Goal: Task Accomplishment & Management: Manage account settings

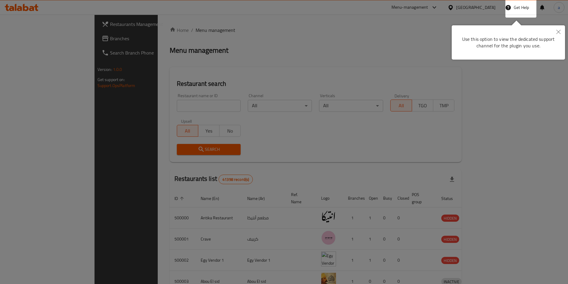
click at [562, 32] on button "Close" at bounding box center [557, 32] width 13 height 14
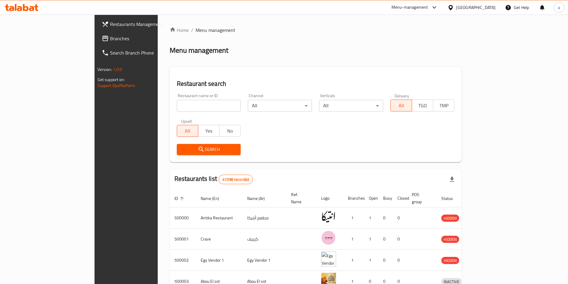
click at [484, 11] on div "[GEOGRAPHIC_DATA]" at bounding box center [470, 7] width 57 height 14
click at [453, 6] on icon at bounding box center [450, 7] width 6 height 6
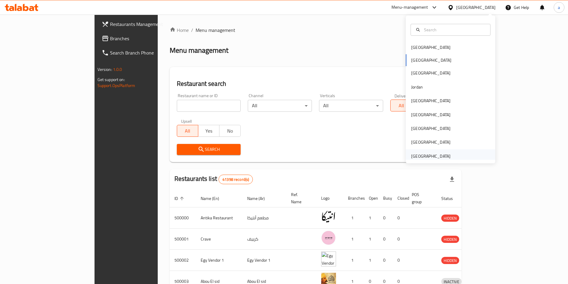
click at [422, 156] on div "[GEOGRAPHIC_DATA]" at bounding box center [430, 156] width 39 height 7
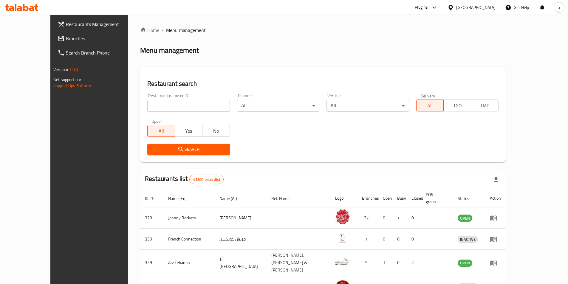
click at [173, 103] on input "search" at bounding box center [188, 106] width 82 height 12
paste input "779728"
type input "779728"
click at [189, 148] on span "Search" at bounding box center [188, 149] width 73 height 7
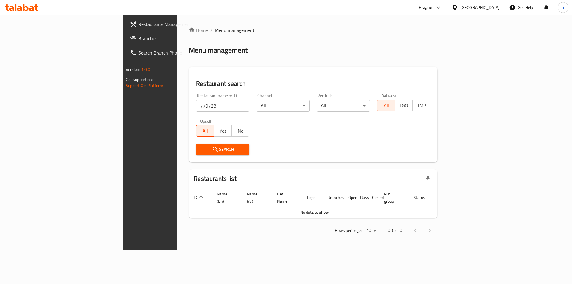
click at [213, 148] on icon "submit" at bounding box center [215, 149] width 5 height 5
click at [138, 38] on span "Branches" at bounding box center [175, 38] width 75 height 7
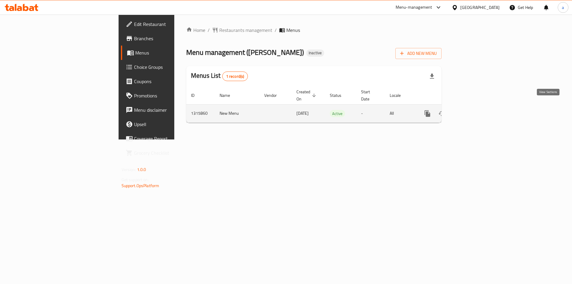
click at [474, 110] on icon "enhanced table" at bounding box center [470, 113] width 7 height 7
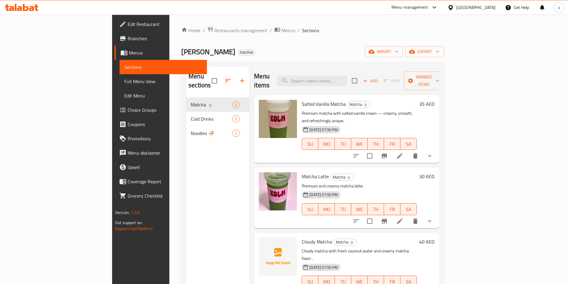
click at [283, 45] on div "Home / Restaurants management / Menus / Sections Kolm Inactive import export Me…" at bounding box center [312, 191] width 262 height 329
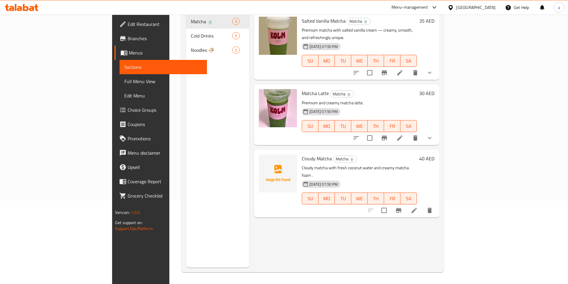
scroll to position [83, 0]
click at [124, 82] on span "Full Menu View" at bounding box center [163, 81] width 78 height 7
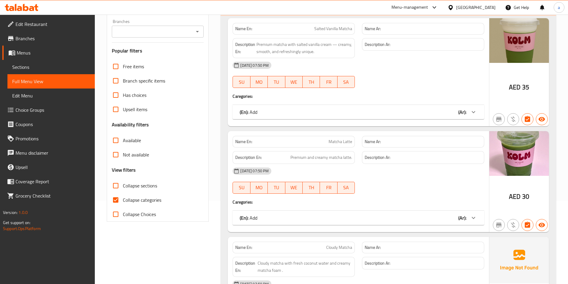
click at [140, 198] on span "Collapse categories" at bounding box center [142, 199] width 38 height 7
click at [123, 198] on input "Collapse categories" at bounding box center [115, 200] width 14 height 14
checkbox input "false"
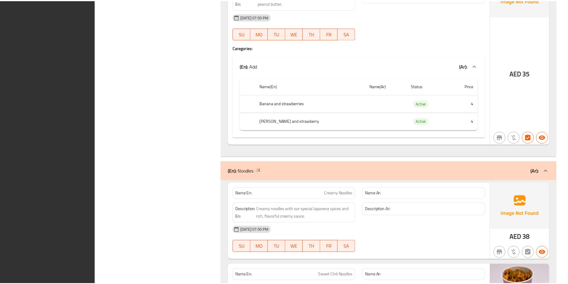
scroll to position [977, 0]
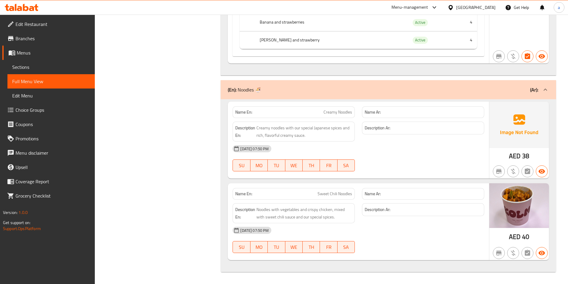
drag, startPoint x: 178, startPoint y: 36, endPoint x: 176, endPoint y: 33, distance: 4.1
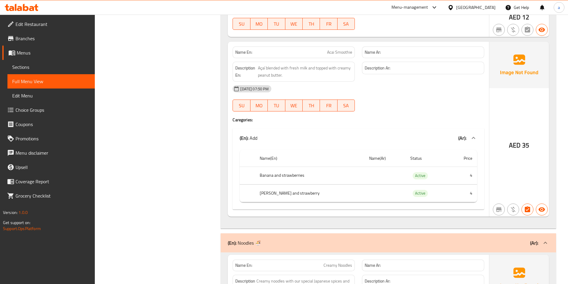
scroll to position [739, 0]
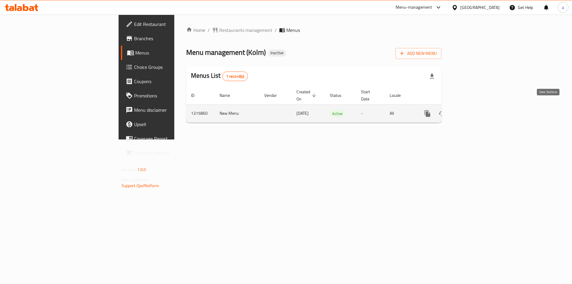
click at [474, 110] on icon "enhanced table" at bounding box center [470, 113] width 7 height 7
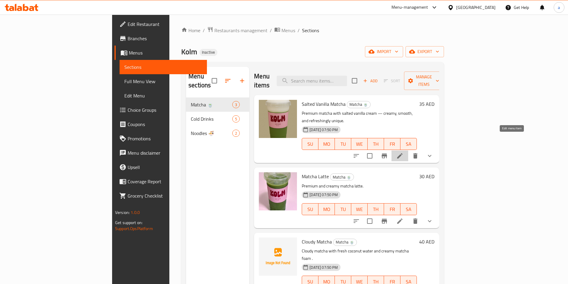
click at [402, 153] on icon at bounding box center [399, 155] width 5 height 5
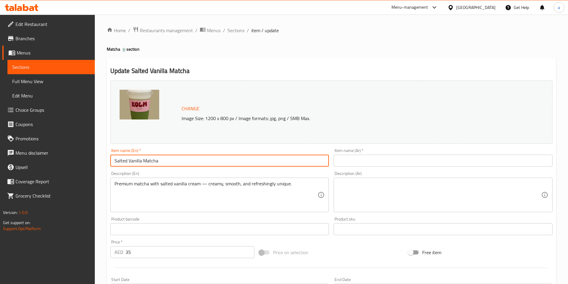
drag, startPoint x: 113, startPoint y: 161, endPoint x: 188, endPoint y: 162, distance: 75.1
click at [188, 162] on input "Salted Vanilla Matcha" at bounding box center [219, 161] width 219 height 12
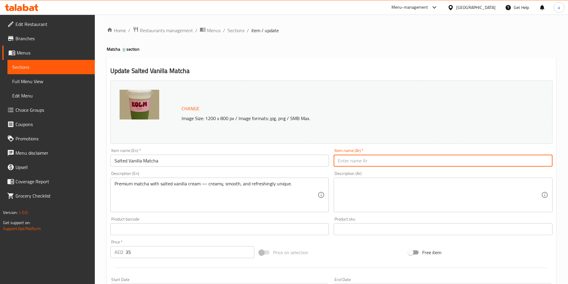
click at [386, 158] on input "text" at bounding box center [442, 161] width 219 height 12
paste input "Salted Vanilla Matcha"
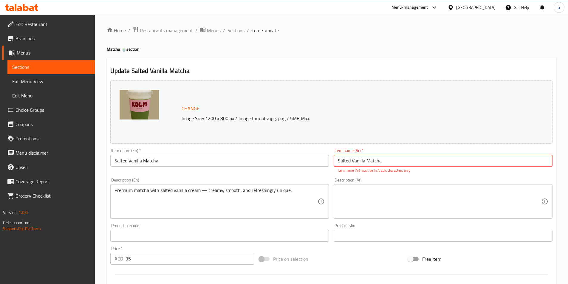
drag, startPoint x: 383, startPoint y: 159, endPoint x: 282, endPoint y: 157, distance: 100.7
click at [283, 157] on div "Change Image Size: 1200 x 800 px / Image formats: jpg, png / 5MB Max. Item name…" at bounding box center [331, 214] width 447 height 272
paste input "ماتشا الفانيليا المملحة"
click at [349, 163] on input "ماتشا الفانيليا المملحة" at bounding box center [442, 161] width 219 height 12
type input "ماتشا الفانيليا المملحة"
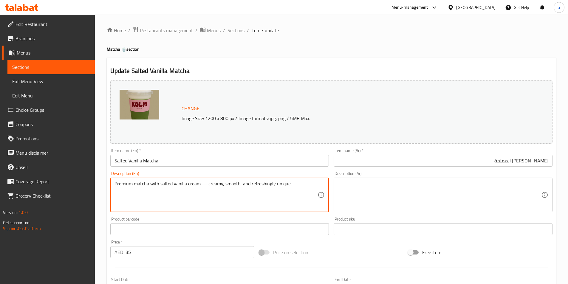
drag, startPoint x: 115, startPoint y: 190, endPoint x: 322, endPoint y: 189, distance: 207.0
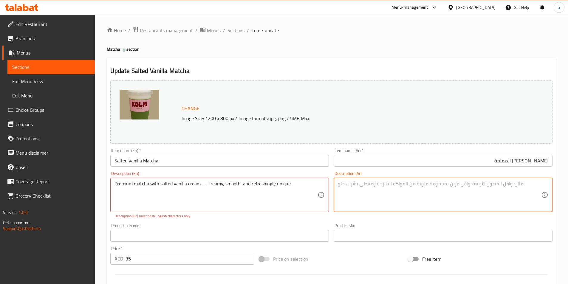
click at [428, 186] on textarea at bounding box center [439, 195] width 203 height 28
paste textarea "ماتشا فاخر مع كريمة الفانيليا المملحة - كريمي وناعم وفريد ​​من نوعه."
click at [521, 184] on textarea "ماتشا فاخر مع كريمة الفانيليا المملحة - كريمي وناعم وفريد ​​من نوعه." at bounding box center [439, 195] width 203 height 28
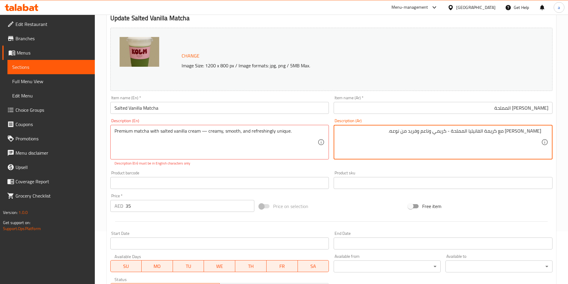
scroll to position [149, 0]
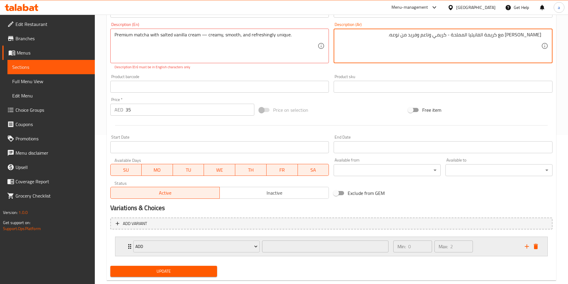
click at [129, 243] on icon "Expand" at bounding box center [129, 246] width 7 height 7
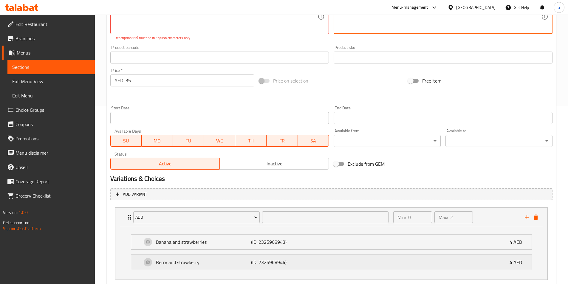
scroll to position [215, 0]
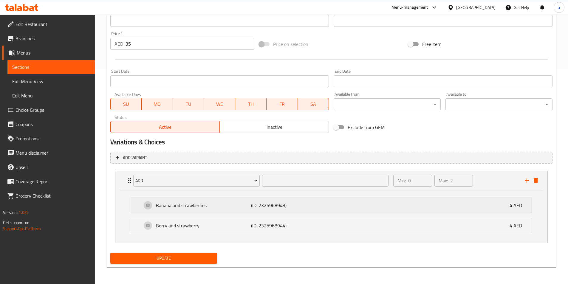
click at [335, 208] on div "Banana and strawberries (ID: 2325968943) 4 AED" at bounding box center [333, 205] width 382 height 15
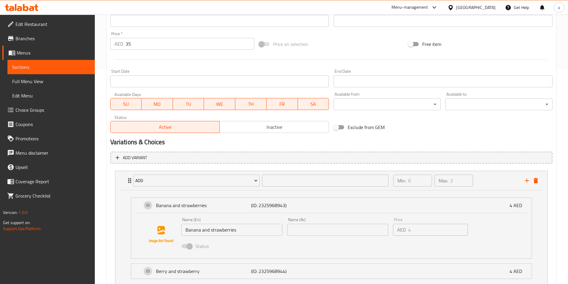
click at [316, 237] on div "Name (Ar) Name (Ar)" at bounding box center [338, 226] width 106 height 23
type textarea "ماتشا فاخرة مع كريمة الفانيليا المملحة - كريمي وناعم وفريد ​​من نوعه."
click at [312, 231] on input "text" at bounding box center [337, 230] width 101 height 12
click at [321, 235] on input "text" at bounding box center [337, 230] width 101 height 12
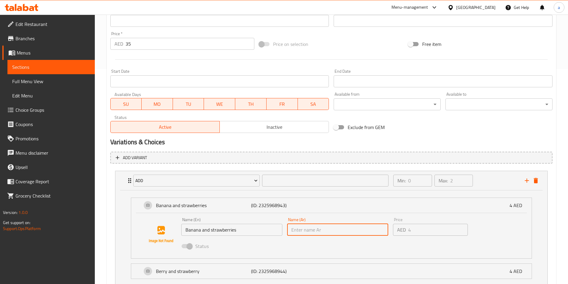
click at [321, 233] on input "text" at bounding box center [337, 230] width 101 height 12
click at [345, 226] on input "text" at bounding box center [337, 230] width 101 height 12
click at [342, 230] on input "text" at bounding box center [337, 230] width 101 height 12
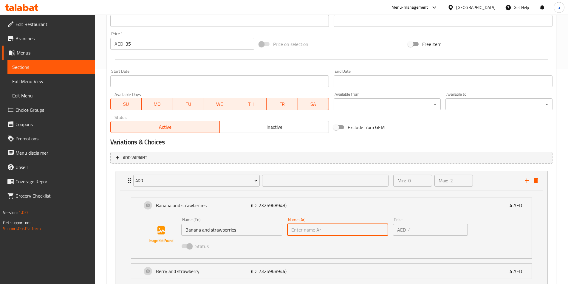
click at [342, 230] on input "text" at bounding box center [337, 230] width 101 height 12
click at [217, 232] on input "Banana and strawberries" at bounding box center [231, 230] width 101 height 12
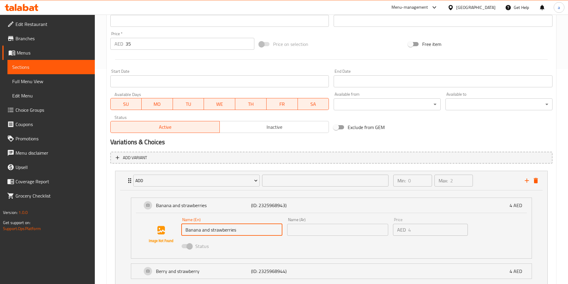
click at [309, 229] on input "text" at bounding box center [337, 230] width 101 height 12
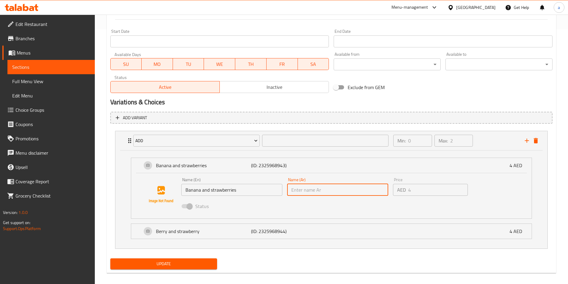
scroll to position [260, 0]
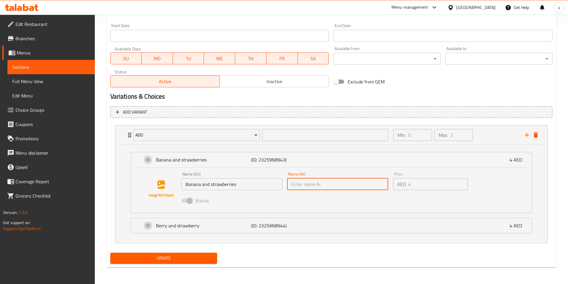
click at [328, 186] on input "text" at bounding box center [337, 184] width 101 height 12
click at [40, 111] on span "Choice Groups" at bounding box center [52, 109] width 74 height 7
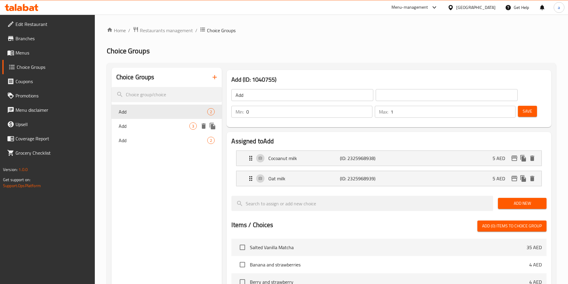
click at [134, 124] on span "Add" at bounding box center [154, 125] width 71 height 7
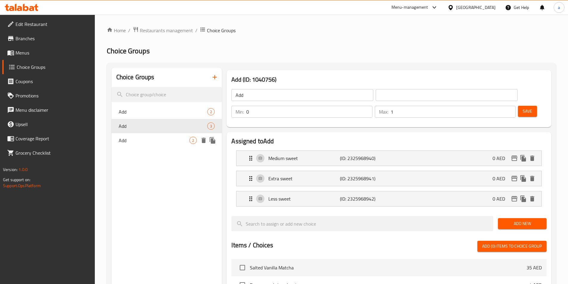
click at [138, 136] on div "Add 2" at bounding box center [166, 140] width 111 height 14
type input "Add"
type input "2"
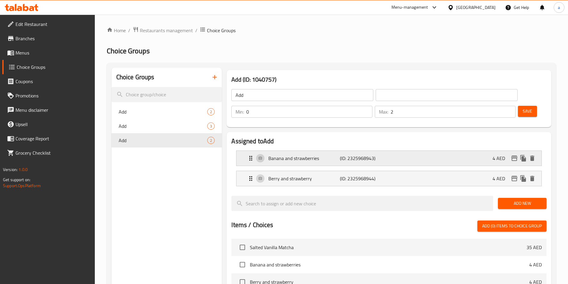
click at [368, 155] on p "(ID: 2325968943)" at bounding box center [364, 158] width 48 height 7
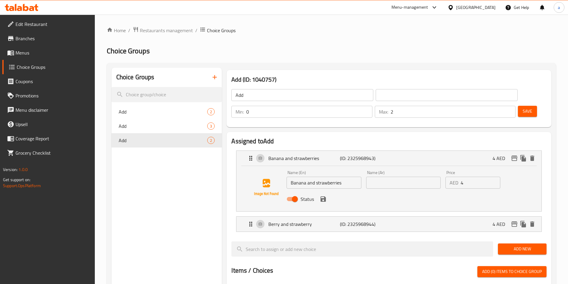
click at [387, 177] on input "text" at bounding box center [403, 183] width 74 height 12
click at [335, 220] on p "Berry and strawberry" at bounding box center [303, 223] width 71 height 7
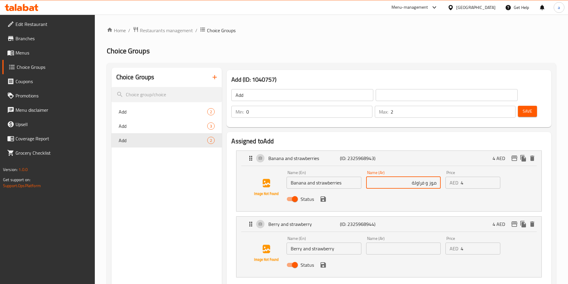
type input "موز و فراولة"
click at [383, 242] on input "text" at bounding box center [403, 248] width 74 height 12
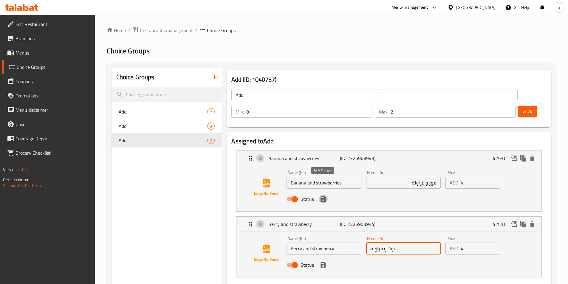
click at [324, 195] on icon "save" at bounding box center [322, 198] width 7 height 7
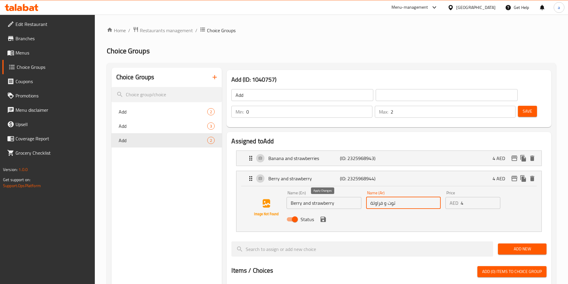
click at [324, 216] on icon "save" at bounding box center [322, 219] width 7 height 7
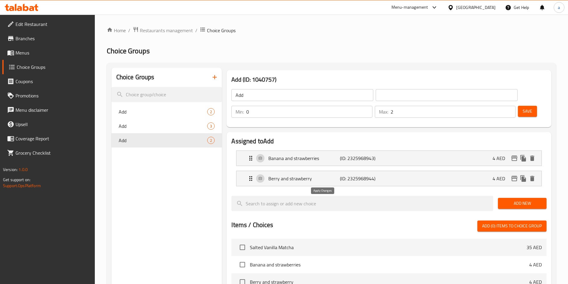
type input "توت و فراولة"
click at [522, 108] on span "Save" at bounding box center [527, 111] width 10 height 7
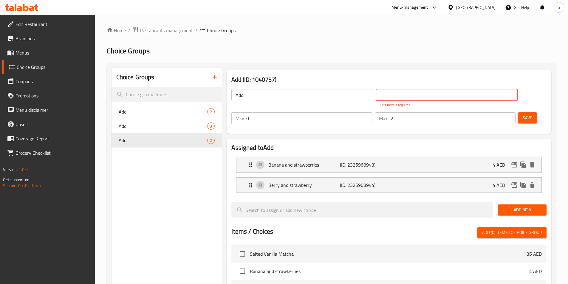
click at [375, 96] on input "text" at bounding box center [446, 95] width 142 height 12
type input "أ"
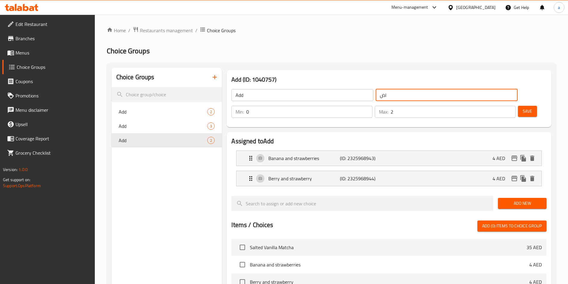
type input "ا"
type input "إضافة"
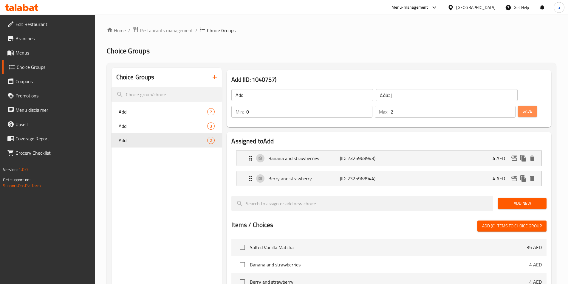
click at [522, 108] on span "Save" at bounding box center [527, 111] width 10 height 7
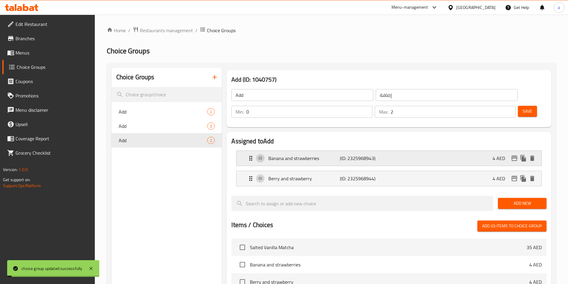
click at [374, 151] on div "Banana and strawberries (ID: 2325968943) 4 AED" at bounding box center [390, 158] width 287 height 15
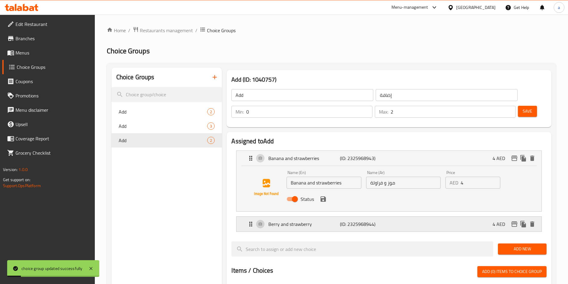
click at [365, 220] on p "(ID: 2325968944)" at bounding box center [364, 223] width 48 height 7
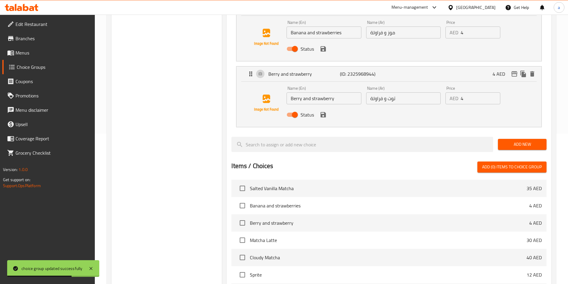
scroll to position [84, 0]
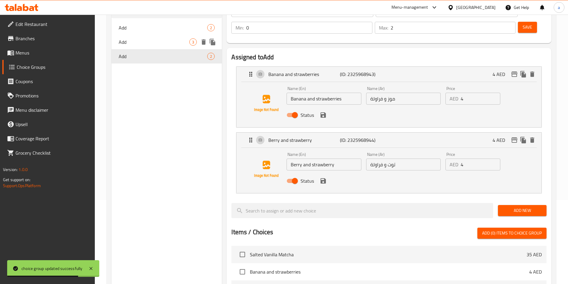
click at [136, 45] on span "Add" at bounding box center [154, 41] width 71 height 7
type input "Add"
type input "1"
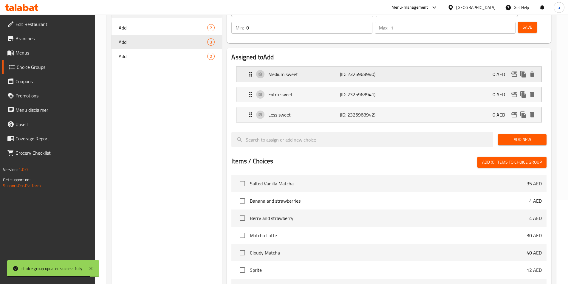
click at [309, 67] on div "Medium sweet (ID: 2325968940) 0 AED" at bounding box center [390, 74] width 287 height 15
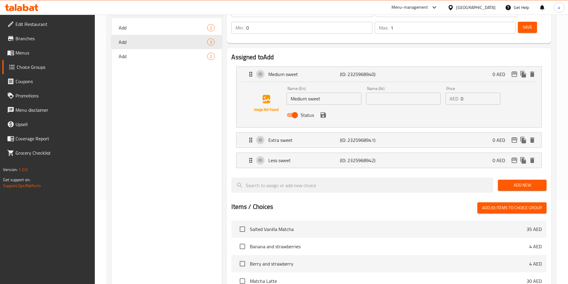
click at [401, 93] on input "text" at bounding box center [403, 99] width 74 height 12
click at [379, 136] on p "(ID: 2325968941)" at bounding box center [364, 139] width 48 height 7
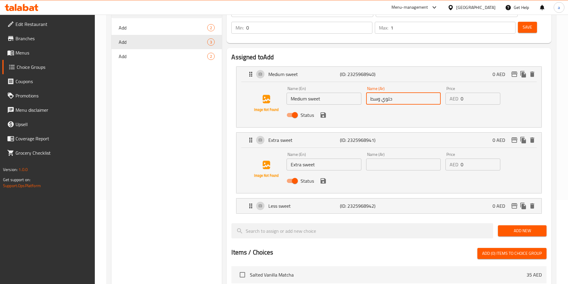
type input "حلوي وسط"
click at [385, 158] on input "text" at bounding box center [403, 164] width 74 height 12
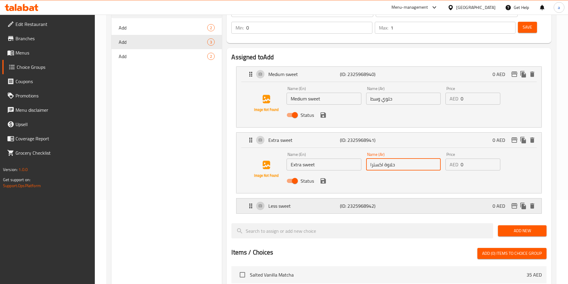
click at [348, 202] on p "(ID: 2325968942)" at bounding box center [364, 205] width 48 height 7
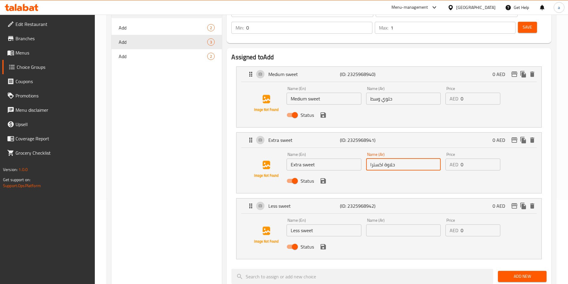
type input "حلاوة اكسترا"
click at [387, 224] on input "text" at bounding box center [403, 230] width 74 height 12
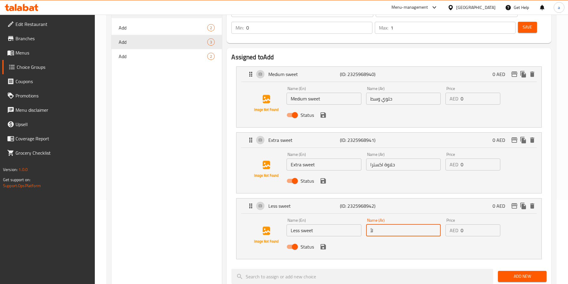
type input "ل"
click at [323, 243] on icon "save" at bounding box center [322, 246] width 7 height 7
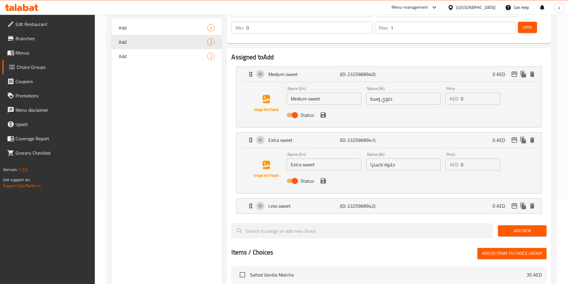
type input "أقل حلاوة"
click at [323, 177] on icon "save" at bounding box center [322, 180] width 7 height 7
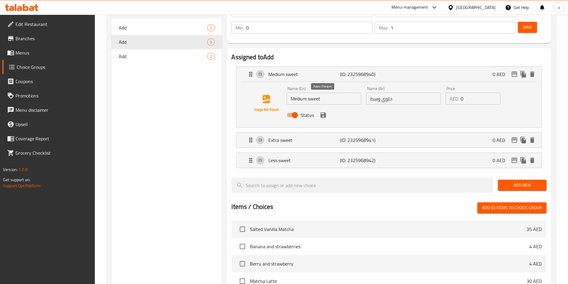
click at [325, 112] on icon "save" at bounding box center [322, 114] width 5 height 5
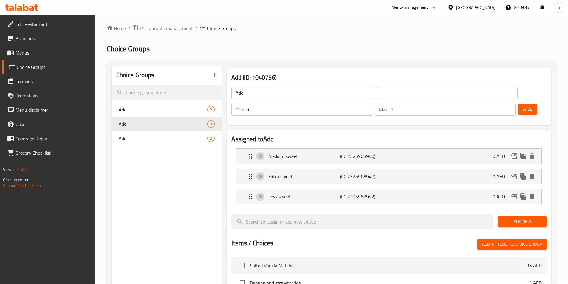
scroll to position [0, 0]
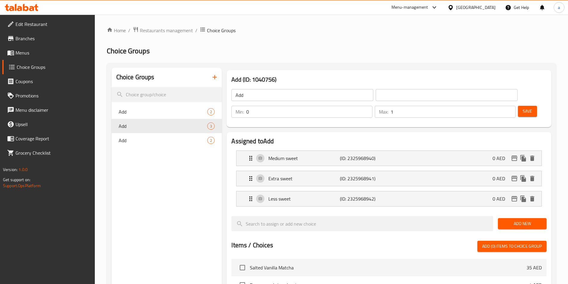
click at [375, 96] on input "text" at bounding box center [446, 95] width 142 height 12
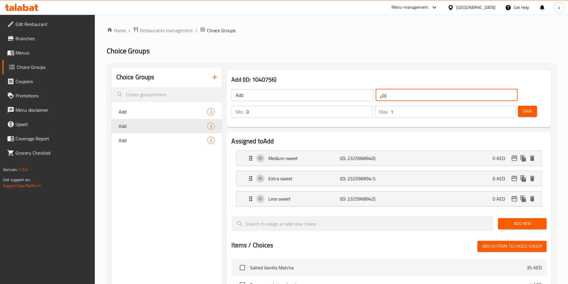
type input "إضافة"
click at [522, 108] on span "Save" at bounding box center [527, 111] width 10 height 7
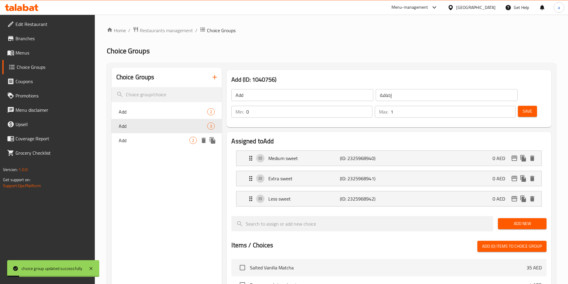
click at [153, 134] on div "Add 2" at bounding box center [166, 140] width 111 height 14
type input "Add"
type input "2"
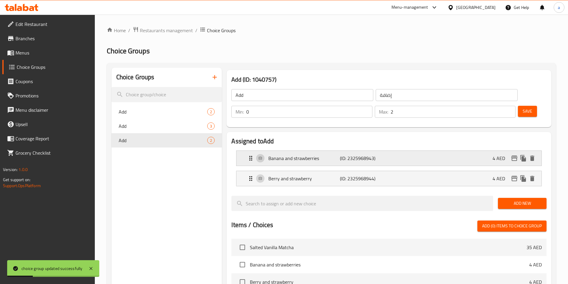
click at [296, 151] on div "Banana and strawberries (ID: 2325968943) 4 AED" at bounding box center [390, 158] width 287 height 15
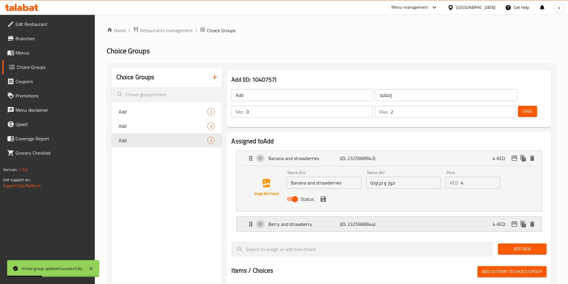
click at [293, 220] on p "Berry and strawberry" at bounding box center [303, 223] width 71 height 7
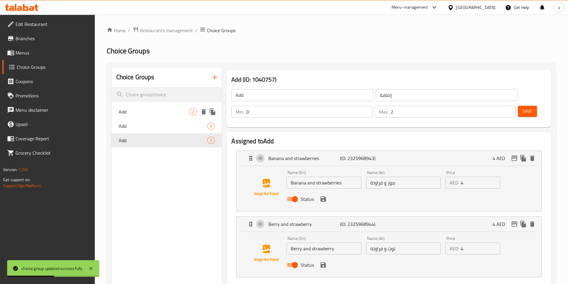
click at [146, 113] on span "Add" at bounding box center [154, 111] width 71 height 7
type input "Add"
type input "1"
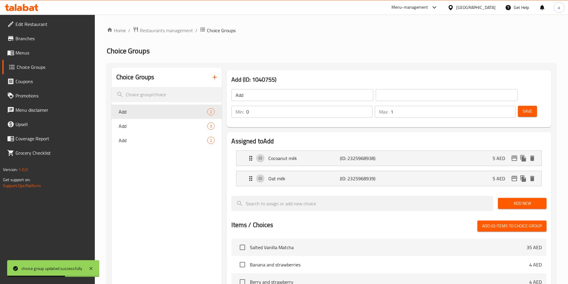
click at [298, 149] on li "Cocoanut milk (ID: 2325968938) 5 AED Name (En) Cocoanut milk Name (En) Name (Ar…" at bounding box center [388, 158] width 315 height 20
click at [307, 155] on p "Cocoanut milk" at bounding box center [303, 158] width 71 height 7
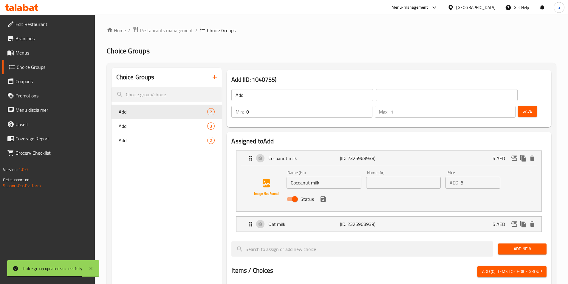
click at [375, 94] on input "text" at bounding box center [446, 95] width 142 height 12
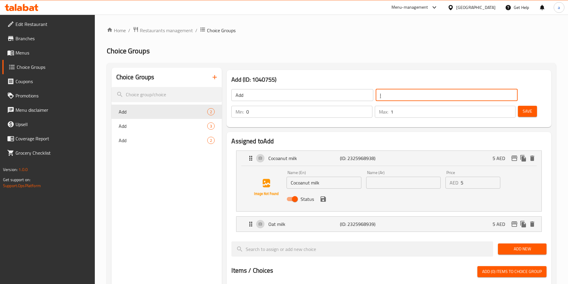
type input "إضافة"
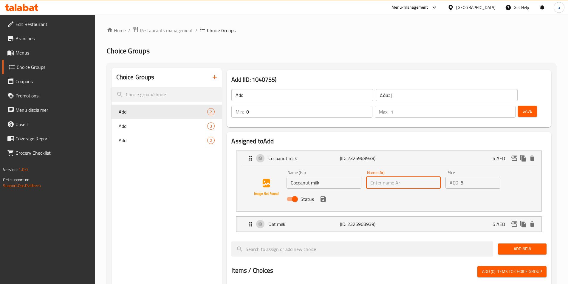
click at [386, 177] on input "text" at bounding box center [403, 183] width 74 height 12
type input "p"
click at [325, 191] on div "Status" at bounding box center [403, 199] width 238 height 16
click at [322, 195] on icon "save" at bounding box center [322, 198] width 7 height 7
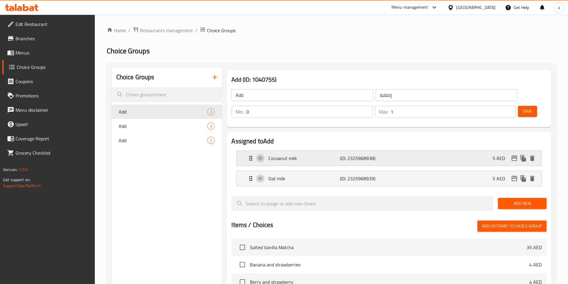
type input "حليب جوز الهند"
click at [522, 108] on span "Save" at bounding box center [527, 111] width 10 height 7
click at [335, 175] on p "Oat milk" at bounding box center [303, 178] width 71 height 7
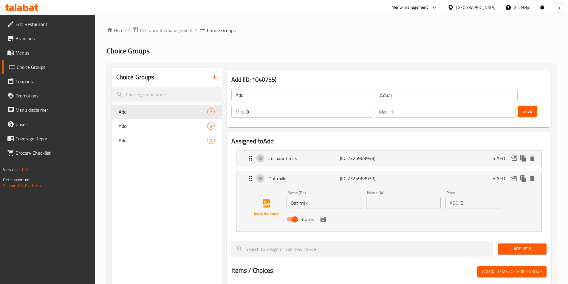
click at [383, 197] on input "text" at bounding box center [403, 203] width 74 height 12
click at [416, 197] on input "text" at bounding box center [403, 203] width 74 height 12
type input "p"
click at [325, 217] on icon "save" at bounding box center [322, 219] width 5 height 5
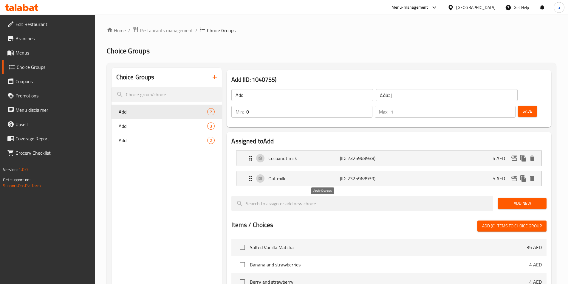
type input "حليب الشوفان"
click at [522, 108] on span "Save" at bounding box center [527, 111] width 10 height 7
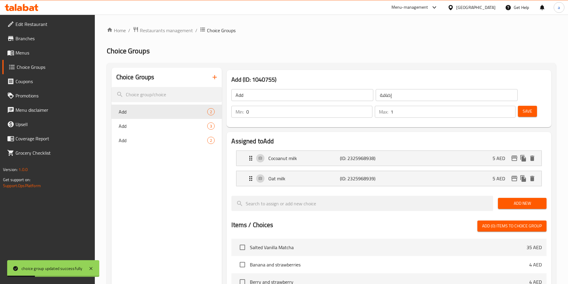
click at [30, 54] on span "Menus" at bounding box center [52, 52] width 74 height 7
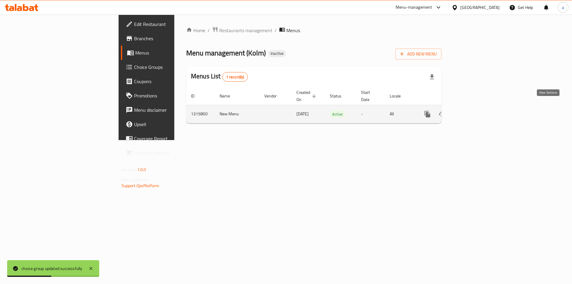
click at [474, 111] on icon "enhanced table" at bounding box center [470, 114] width 7 height 7
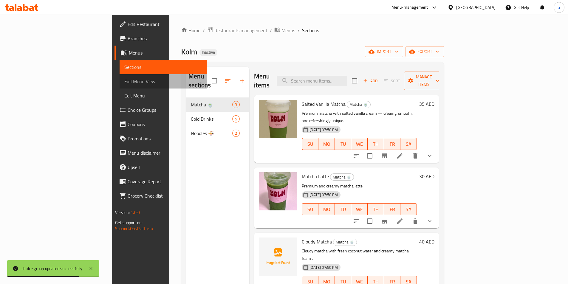
click at [124, 83] on span "Full Menu View" at bounding box center [163, 81] width 78 height 7
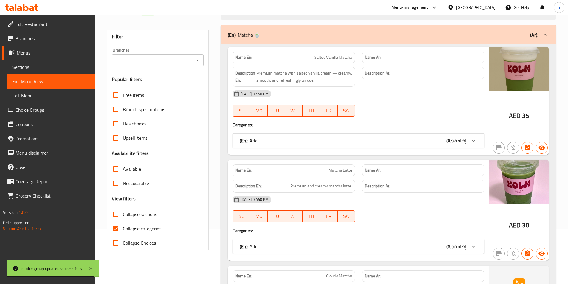
scroll to position [60, 0]
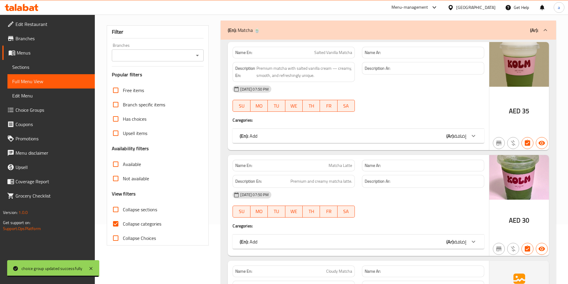
click at [136, 223] on span "Collapse categories" at bounding box center [142, 223] width 38 height 7
click at [123, 223] on input "Collapse categories" at bounding box center [115, 224] width 14 height 14
checkbox input "false"
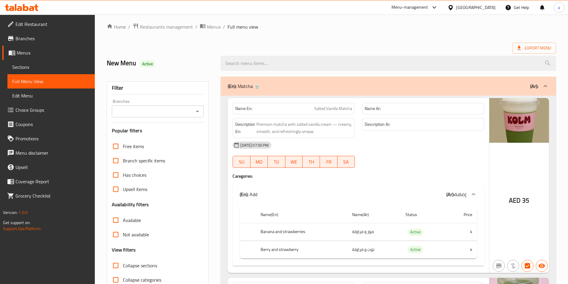
scroll to position [0, 0]
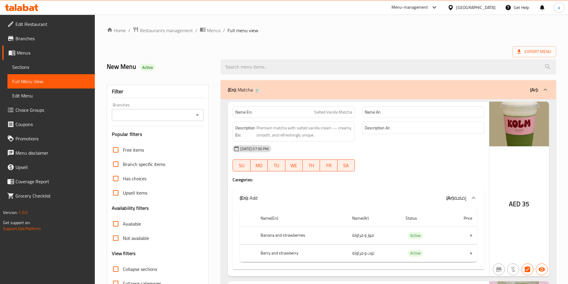
click at [406, 125] on h6 "Description Ar:" at bounding box center [422, 127] width 117 height 7
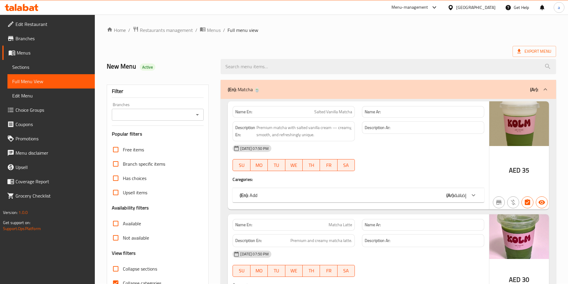
scroll to position [33, 0]
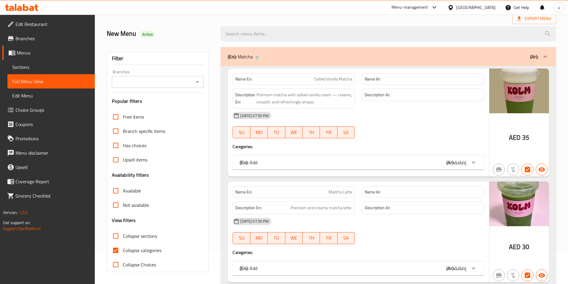
click at [144, 251] on span "Collapse categories" at bounding box center [142, 250] width 38 height 7
click at [123, 251] on input "Collapse categories" at bounding box center [115, 250] width 14 height 14
checkbox input "false"
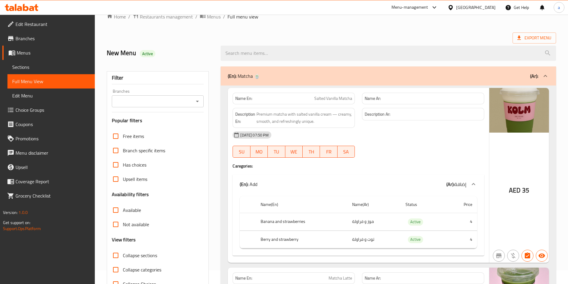
scroll to position [0, 0]
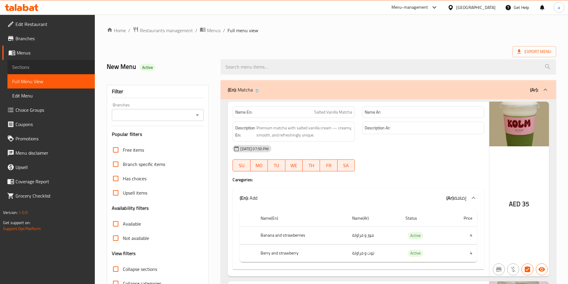
click at [22, 69] on span "Sections" at bounding box center [51, 66] width 78 height 7
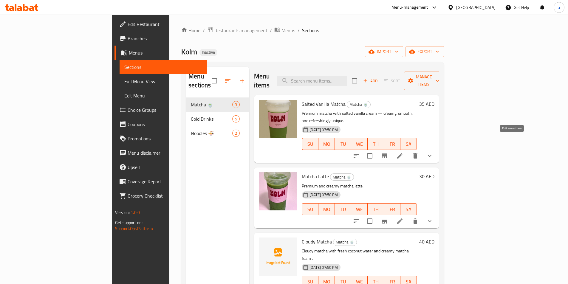
click at [403, 152] on icon at bounding box center [399, 155] width 7 height 7
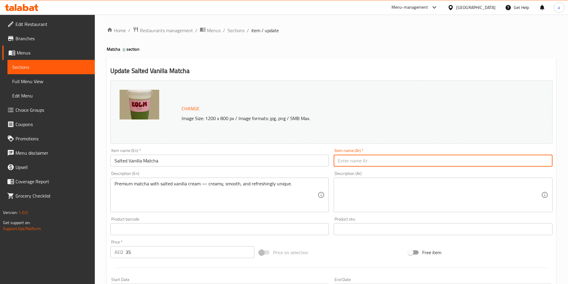
click at [451, 158] on input "text" at bounding box center [442, 161] width 219 height 12
type input "ماتشا الفانيليا المملحة"
click at [474, 185] on textarea at bounding box center [439, 195] width 203 height 28
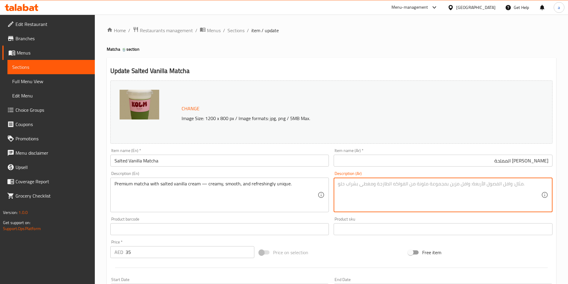
click at [474, 185] on textarea at bounding box center [439, 195] width 203 height 28
click at [422, 189] on textarea at bounding box center [439, 195] width 203 height 28
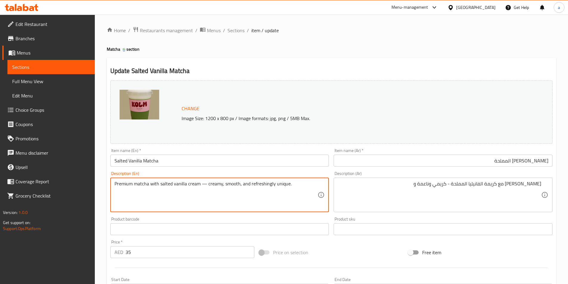
drag, startPoint x: 251, startPoint y: 184, endPoint x: 256, endPoint y: 185, distance: 4.8
click at [254, 185] on textarea "Premium matcha with salted vanilla cream — creamy, smooth, and refreshingly uni…" at bounding box center [215, 195] width 203 height 28
drag, startPoint x: 250, startPoint y: 185, endPoint x: 292, endPoint y: 182, distance: 42.1
click at [292, 182] on textarea "Premium matcha with salted vanilla cream — creamy, smooth, and refreshingly uni…" at bounding box center [215, 195] width 203 height 28
drag, startPoint x: 250, startPoint y: 184, endPoint x: 295, endPoint y: 183, distance: 45.3
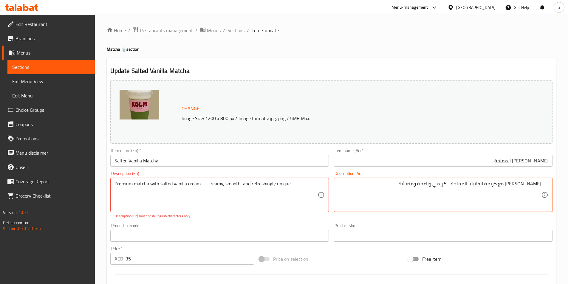
drag, startPoint x: 410, startPoint y: 184, endPoint x: 425, endPoint y: 184, distance: 15.8
type textarea "ماتشا بريميم مع كريمة الفانيليا المملحة - كريمي وناعمة وفريد منعش"
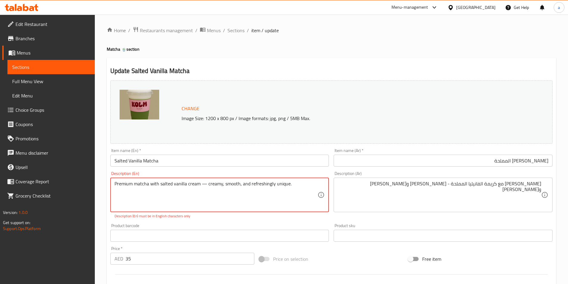
drag, startPoint x: 140, startPoint y: 186, endPoint x: 142, endPoint y: 199, distance: 13.6
click at [142, 199] on textarea "Premium matcha with salted vanilla cream — creamy, smooth, and refreshingly uni…" at bounding box center [215, 195] width 203 height 28
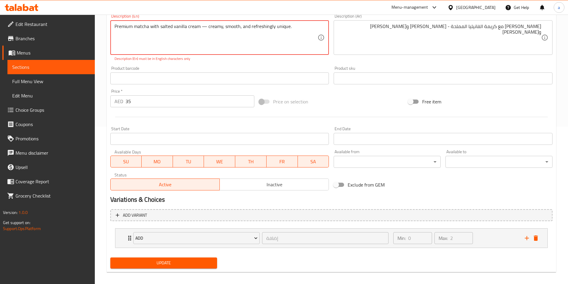
scroll to position [162, 0]
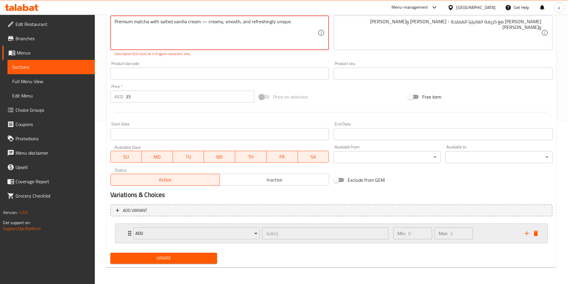
click at [131, 231] on div "Add إضافة ​" at bounding box center [261, 233] width 262 height 19
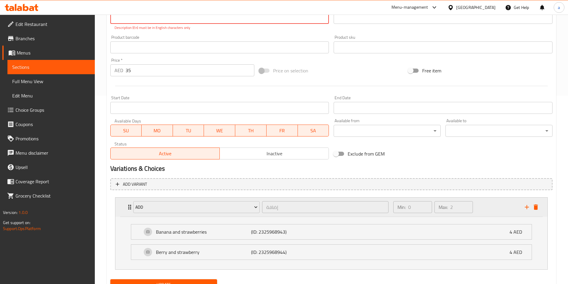
scroll to position [215, 0]
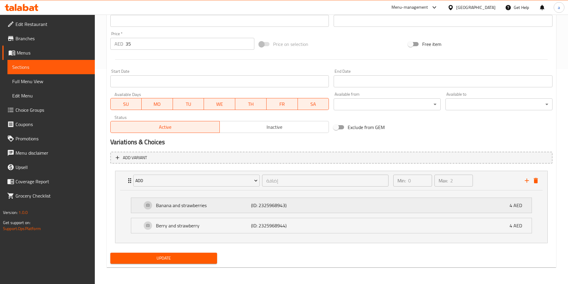
click at [161, 206] on p "Banana and strawberries" at bounding box center [203, 205] width 95 height 7
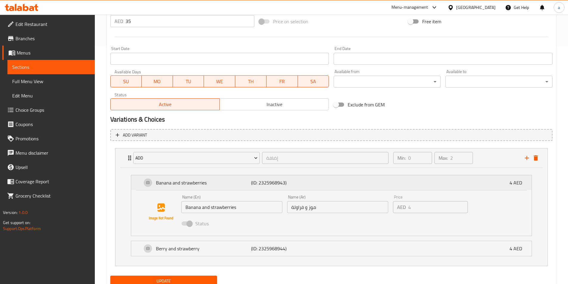
scroll to position [260, 0]
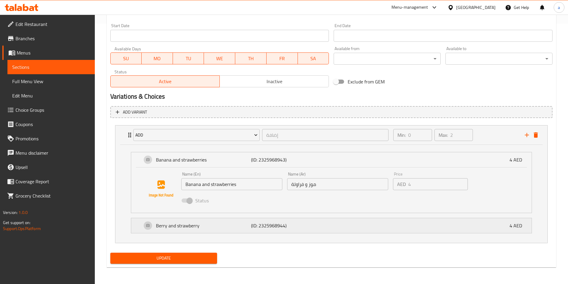
click at [173, 224] on p "Berry and strawberry" at bounding box center [203, 225] width 95 height 7
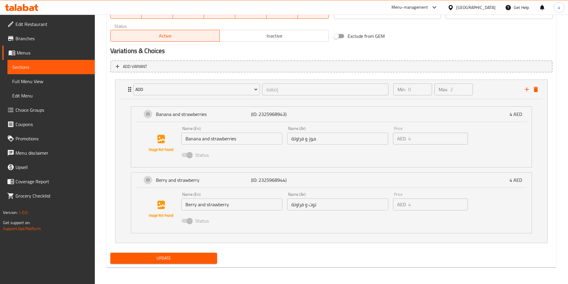
click at [179, 257] on span "Update" at bounding box center [163, 257] width 97 height 7
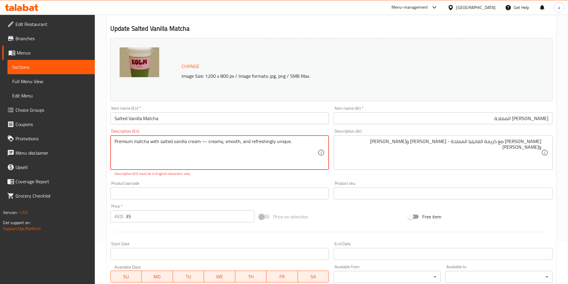
click at [143, 149] on textarea "Premium matcha with salted vanilla cream — creamy, smooth, and refreshingly uni…" at bounding box center [215, 153] width 203 height 28
drag, startPoint x: 113, startPoint y: 140, endPoint x: 239, endPoint y: 139, distance: 126.0
click at [239, 139] on div "Premium matcha with salted vanilla cream — creamy, smooth, and refreshingly uni…" at bounding box center [219, 152] width 219 height 35
drag, startPoint x: 290, startPoint y: 143, endPoint x: 96, endPoint y: 155, distance: 194.6
click at [96, 155] on div "Home / Restaurants management / Menus / Sections / item / update Matcha 🍵 secti…" at bounding box center [331, 259] width 473 height 575
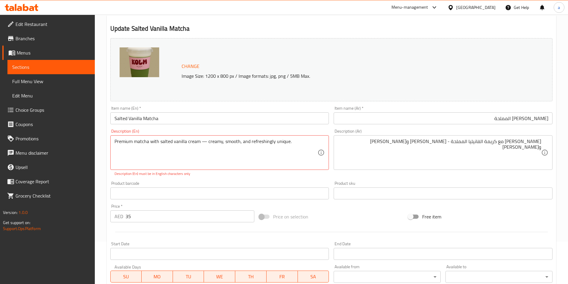
click at [160, 142] on textarea "Premium matcha with salted vanilla cream — creamy, smooth, and refreshingly uni…" at bounding box center [215, 153] width 203 height 28
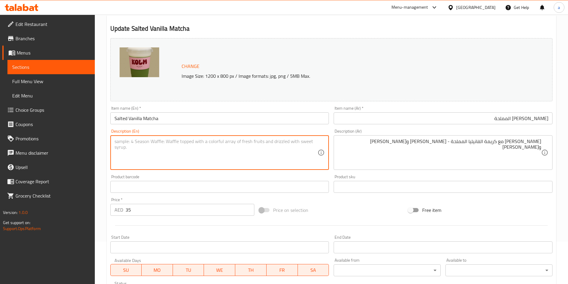
type textarea "ح"
type textarea "premium matcha with salted vanilla cream - creamy, smooth, and refreshingly uni…"
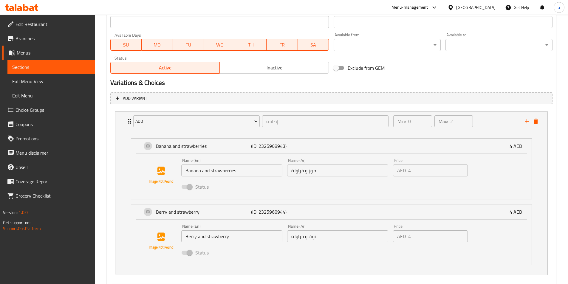
scroll to position [299, 0]
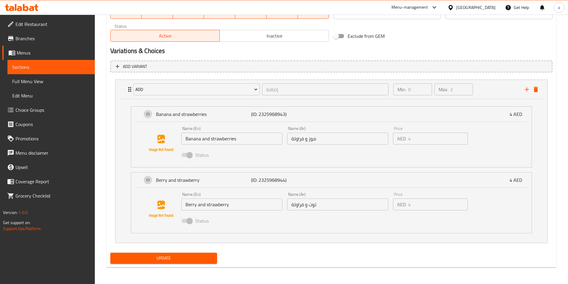
type textarea "ماتشا بريميم مع كريمة الفانيليا المملحة - كريمي وناعمة وفريد منعش."
click at [174, 259] on span "Update" at bounding box center [163, 257] width 97 height 7
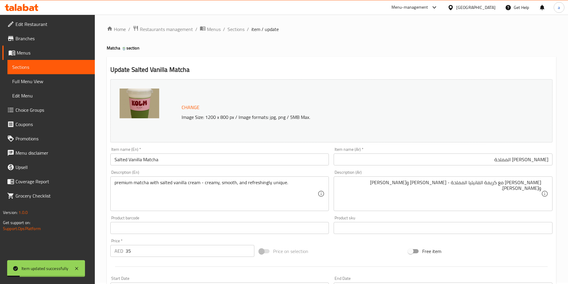
scroll to position [0, 0]
click at [235, 29] on span "Sections" at bounding box center [235, 30] width 17 height 7
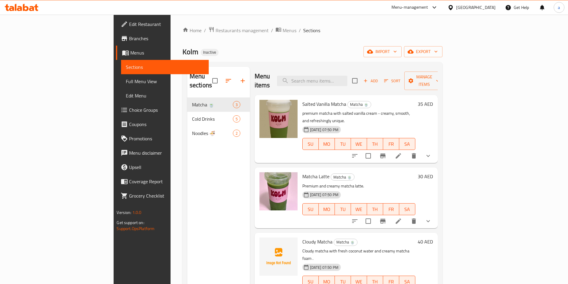
scroll to position [30, 0]
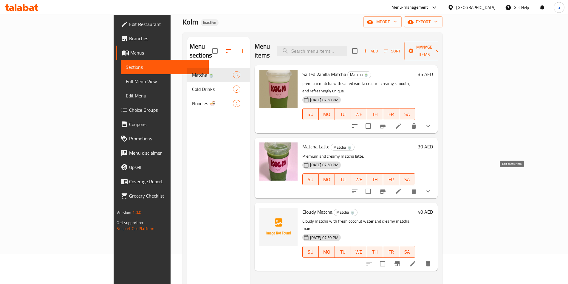
click at [402, 188] on icon at bounding box center [397, 191] width 7 height 7
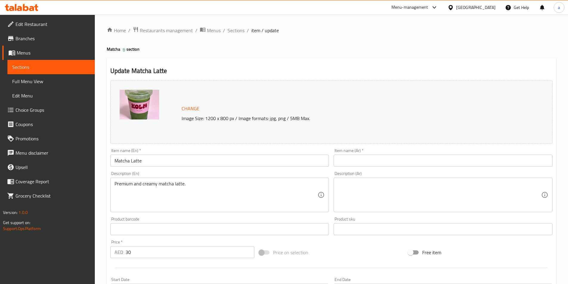
click at [430, 164] on input "text" at bounding box center [442, 161] width 219 height 12
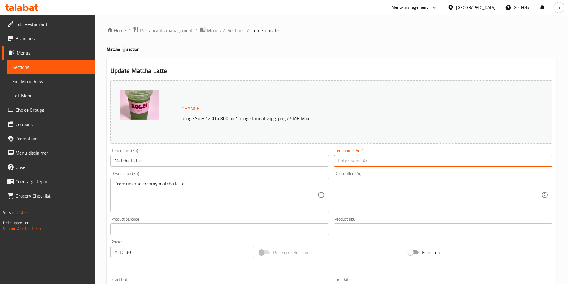
type input "l"
drag, startPoint x: 520, startPoint y: 162, endPoint x: 566, endPoint y: 158, distance: 46.0
click at [566, 158] on div "Home / Restaurants management / Menus / Sections / item / update Matcha 🍵 secti…" at bounding box center [331, 227] width 473 height 425
paste input "اتيه ماتشا"
click at [424, 190] on textarea at bounding box center [439, 195] width 203 height 28
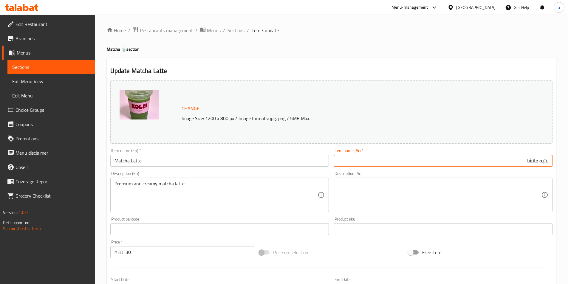
click at [471, 163] on input "لاتيه ماتشا" at bounding box center [442, 161] width 219 height 12
type input "لاتيه ماتشا"
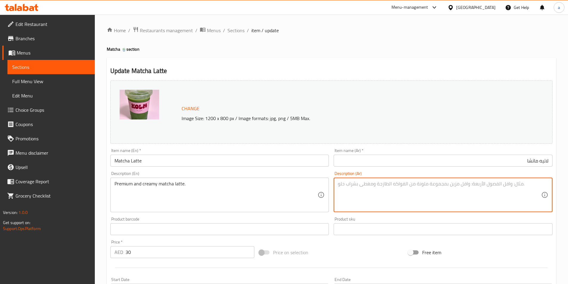
click at [440, 195] on textarea at bounding box center [439, 195] width 203 height 28
type textarea "l"
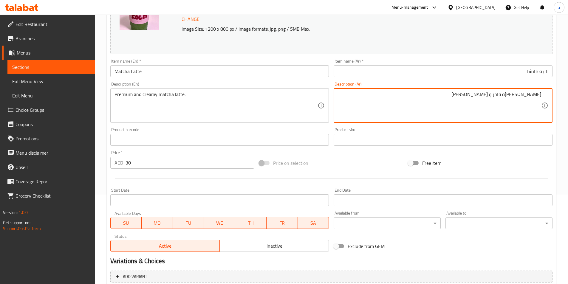
scroll to position [149, 0]
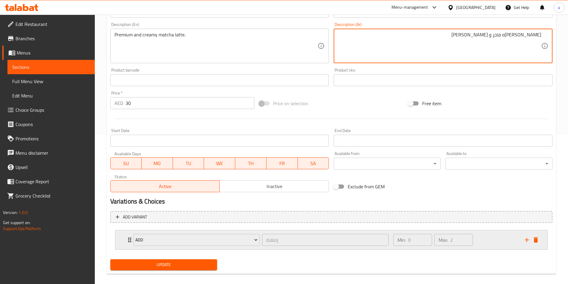
click at [125, 240] on div "Add إضافة ​ Min: 0 ​ Max: 2 ​" at bounding box center [331, 239] width 432 height 19
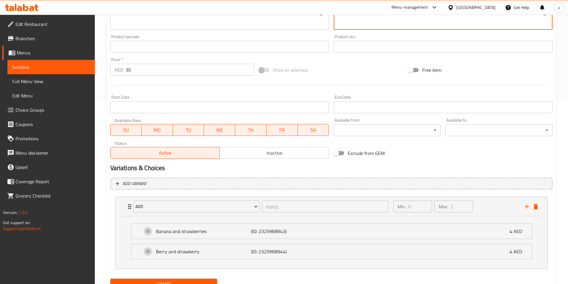
scroll to position [208, 0]
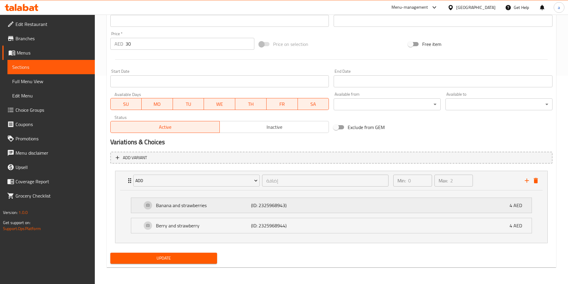
click at [153, 210] on div "Banana and strawberries (ID: 2325968943) 4 AED" at bounding box center [333, 205] width 382 height 15
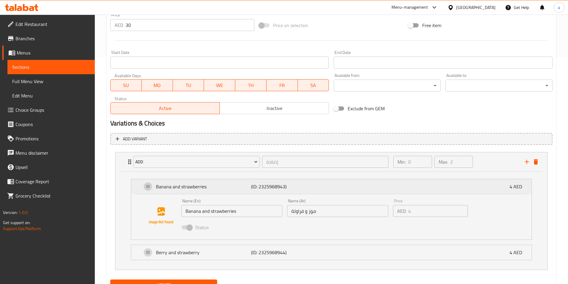
scroll to position [254, 0]
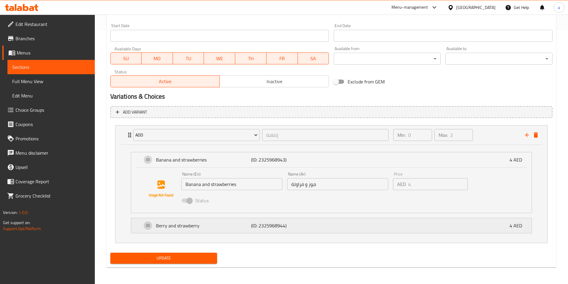
click at [186, 225] on p "Berry and strawberry" at bounding box center [203, 225] width 95 height 7
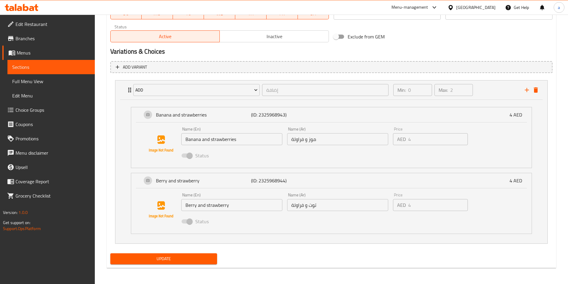
scroll to position [299, 0]
type textarea "ماتشا لاتيه فاخر و كريمي"
click at [193, 256] on span "Update" at bounding box center [163, 257] width 97 height 7
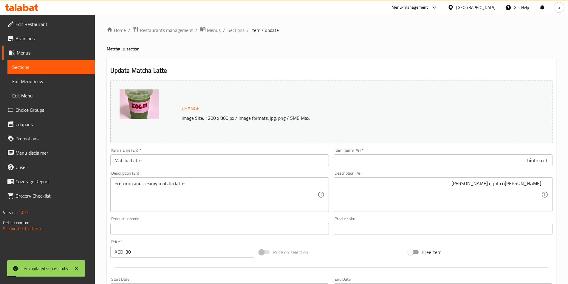
scroll to position [0, 0]
click at [235, 29] on span "Sections" at bounding box center [235, 30] width 17 height 7
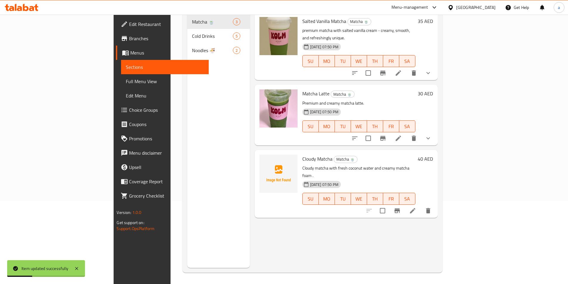
scroll to position [83, 0]
click at [416, 206] on icon at bounding box center [412, 209] width 7 height 7
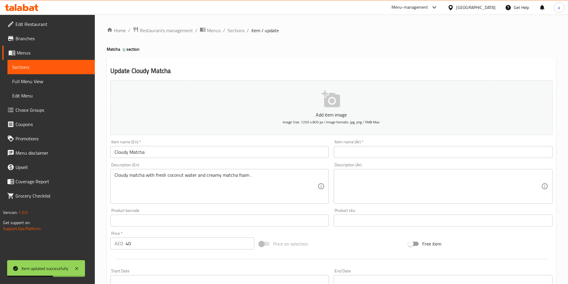
click at [410, 153] on input "text" at bounding box center [442, 152] width 219 height 12
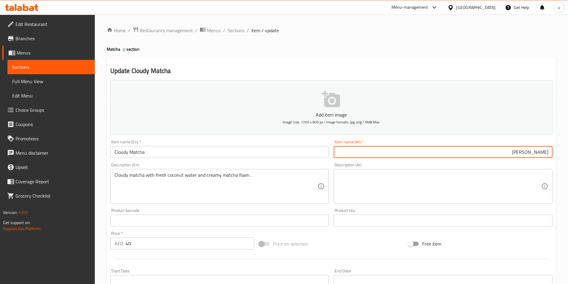
type input "كلاودي ماتشا"
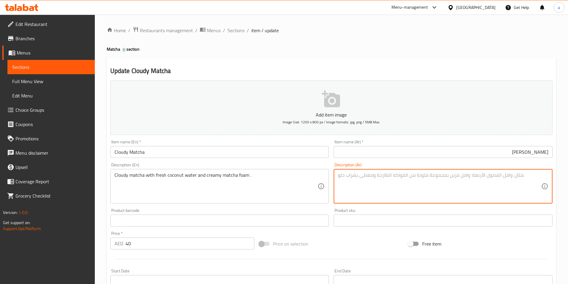
click at [402, 174] on textarea at bounding box center [439, 186] width 203 height 28
click at [474, 182] on textarea "كلاودي ماتشا مع مياه جوز" at bounding box center [439, 186] width 203 height 28
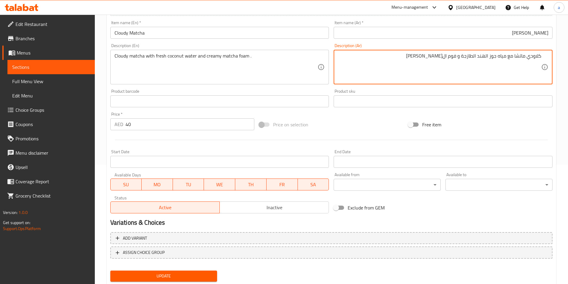
type textarea "كلاودي ماتشا مع مياه جوز الهند الطازجة و فوم الماتشا الكريمي"
click at [189, 244] on div "Add variant ASSIGN CHOICE GROUP" at bounding box center [331, 249] width 447 height 39
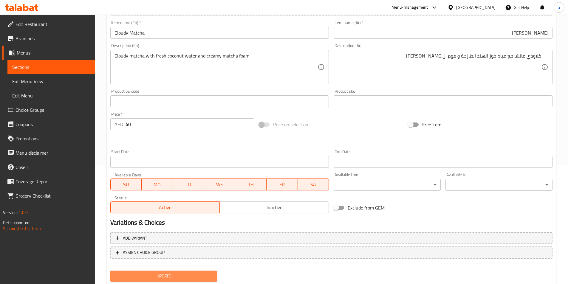
click at [175, 276] on span "Update" at bounding box center [163, 275] width 97 height 7
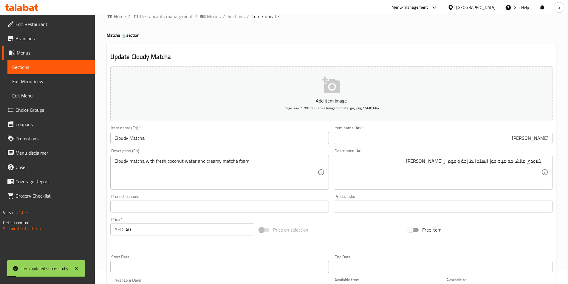
scroll to position [0, 0]
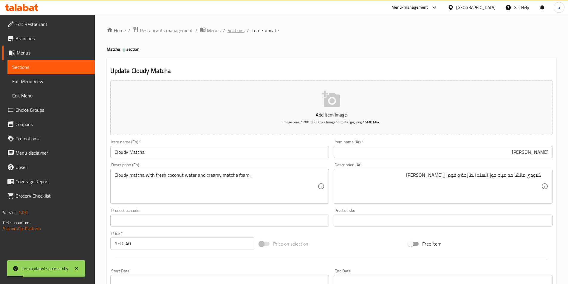
click at [230, 31] on span "Sections" at bounding box center [235, 30] width 17 height 7
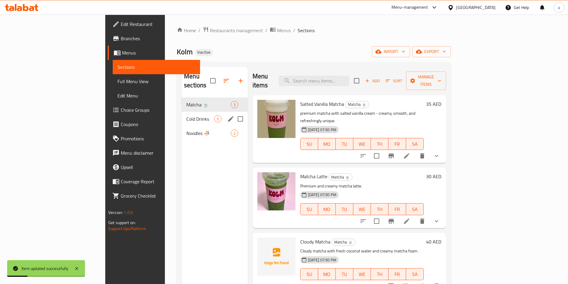
click at [181, 115] on div "Cold Drinks 5" at bounding box center [214, 119] width 66 height 14
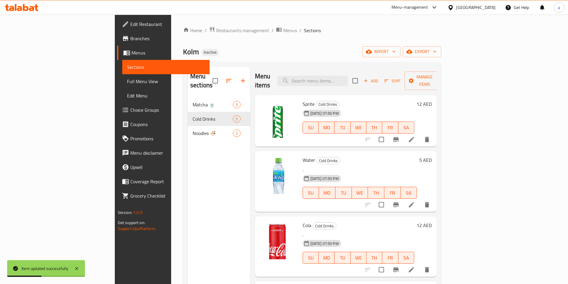
click at [419, 134] on li at bounding box center [411, 139] width 17 height 11
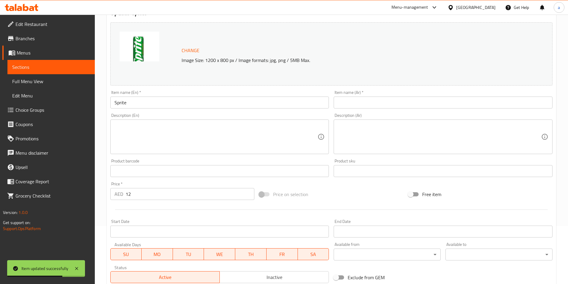
scroll to position [56, 0]
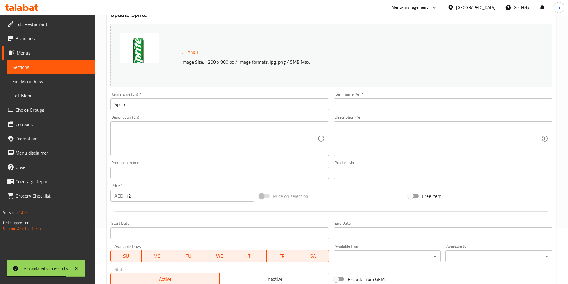
click at [366, 103] on input "text" at bounding box center [442, 104] width 219 height 12
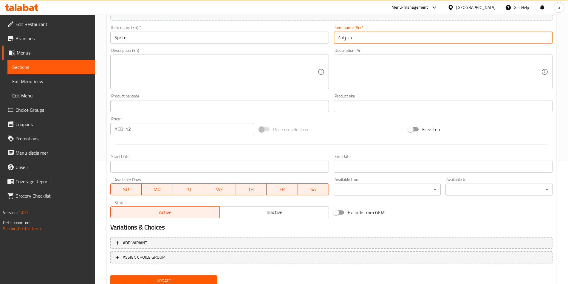
scroll to position [146, 0]
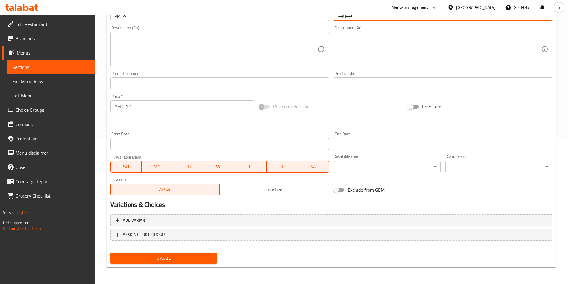
type input "سبرايت"
click at [177, 256] on span "Update" at bounding box center [163, 257] width 97 height 7
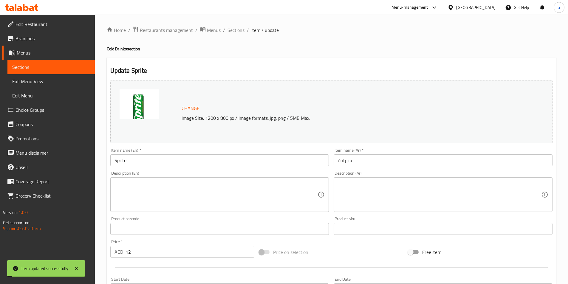
scroll to position [0, 0]
click at [239, 28] on span "Sections" at bounding box center [235, 30] width 17 height 7
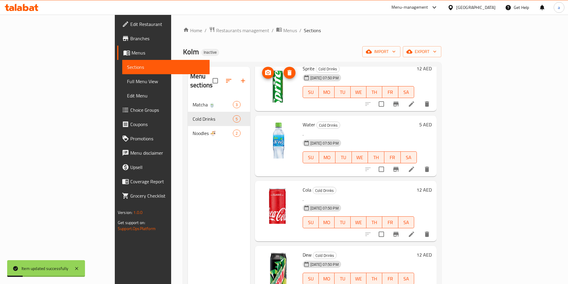
scroll to position [38, 0]
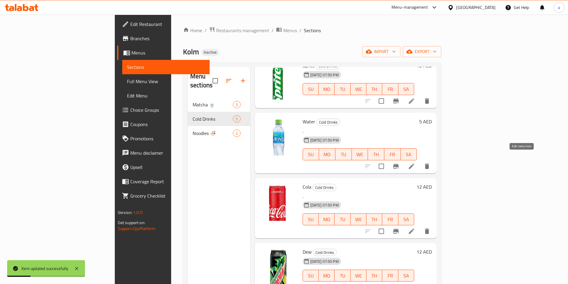
click at [415, 163] on icon at bounding box center [411, 166] width 7 height 7
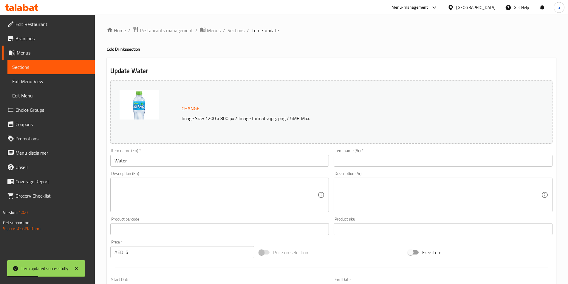
click at [434, 159] on input "text" at bounding box center [442, 161] width 219 height 12
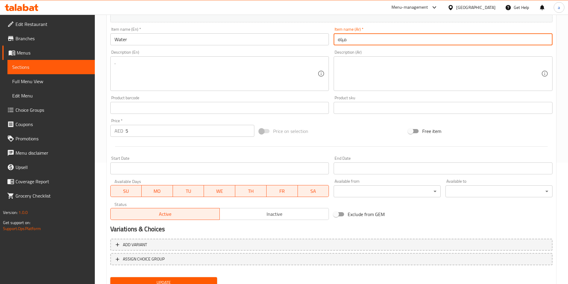
scroll to position [146, 0]
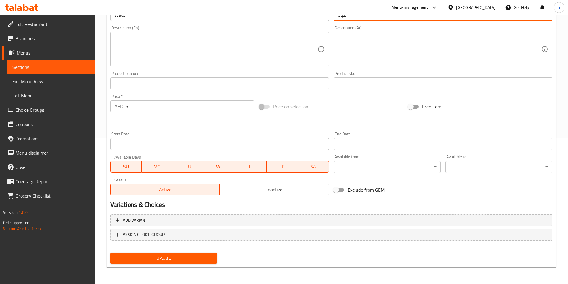
type input "مياه"
click at [166, 256] on span "Update" at bounding box center [163, 257] width 97 height 7
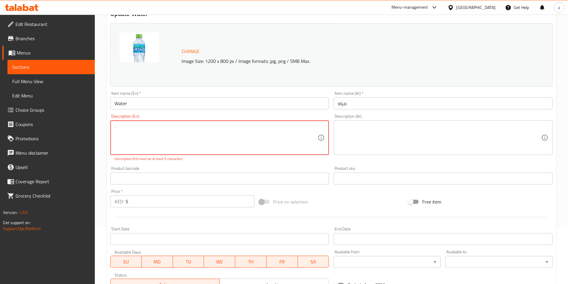
scroll to position [56, 0]
click at [129, 133] on textarea "." at bounding box center [215, 139] width 203 height 28
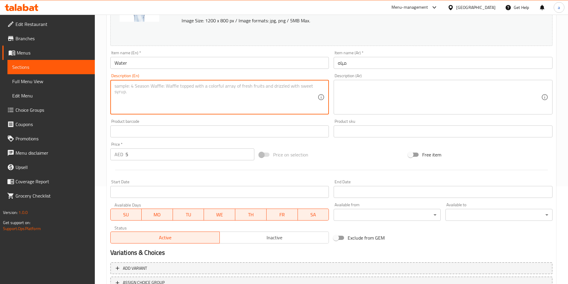
scroll to position [146, 0]
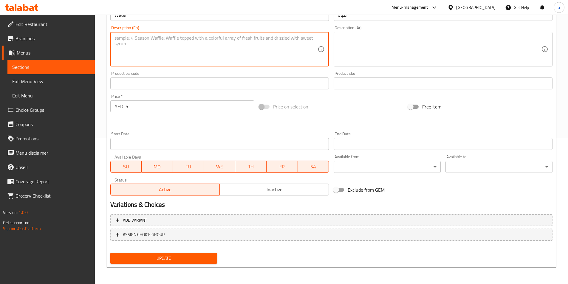
click at [149, 261] on span "Update" at bounding box center [163, 257] width 97 height 7
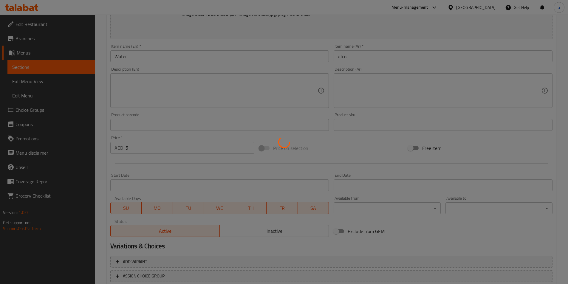
scroll to position [0, 0]
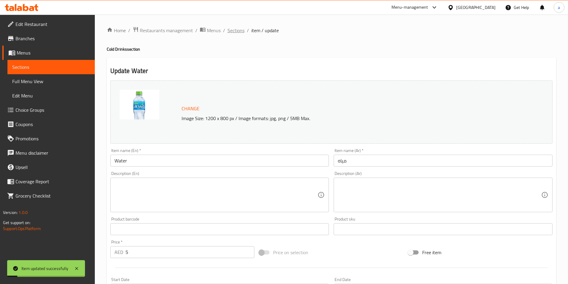
click at [236, 32] on span "Sections" at bounding box center [235, 30] width 17 height 7
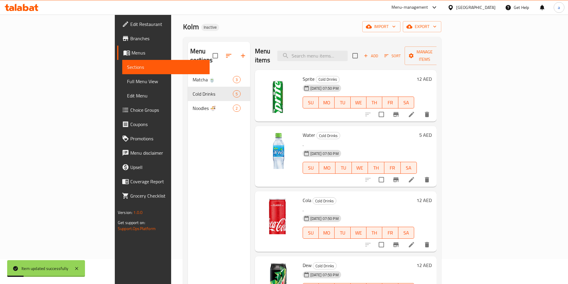
scroll to position [60, 0]
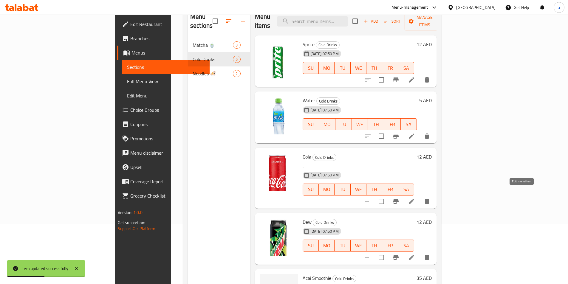
click at [414, 199] on icon at bounding box center [410, 201] width 5 height 5
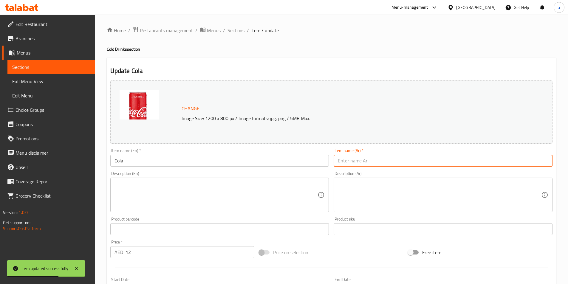
click at [405, 165] on input "text" at bounding box center [442, 161] width 219 height 12
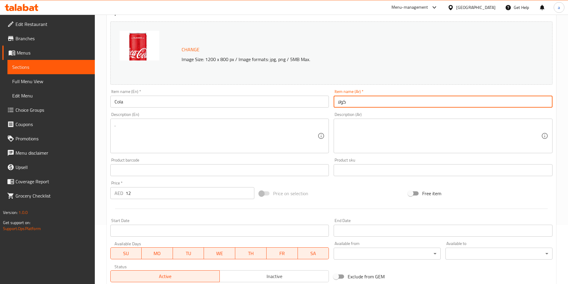
scroll to position [119, 0]
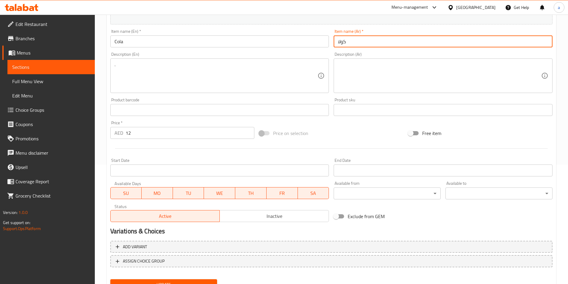
type input "كولا"
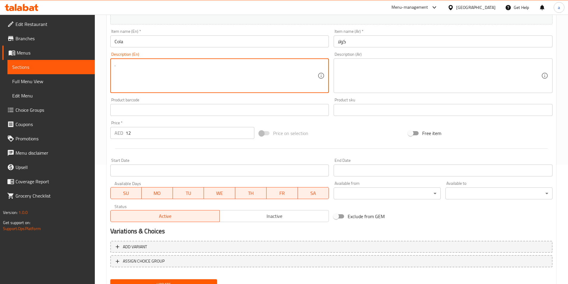
click at [139, 75] on textarea "." at bounding box center [215, 76] width 203 height 28
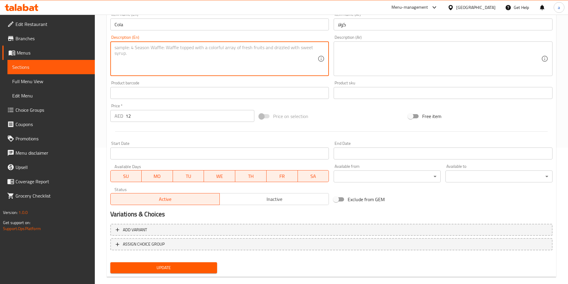
scroll to position [146, 0]
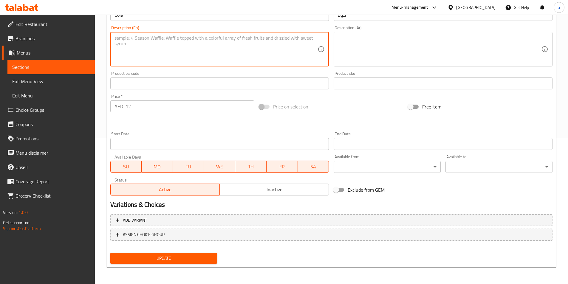
click at [168, 259] on span "Update" at bounding box center [163, 257] width 97 height 7
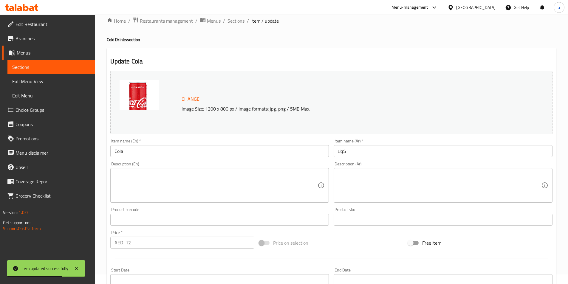
scroll to position [0, 0]
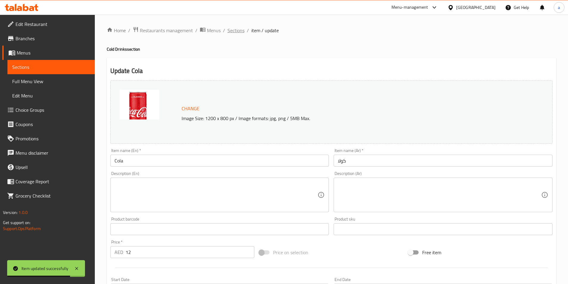
click at [235, 28] on span "Sections" at bounding box center [235, 30] width 17 height 7
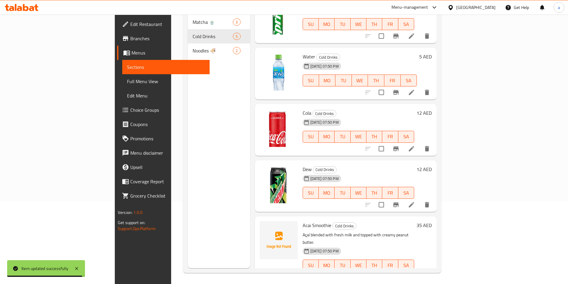
scroll to position [83, 0]
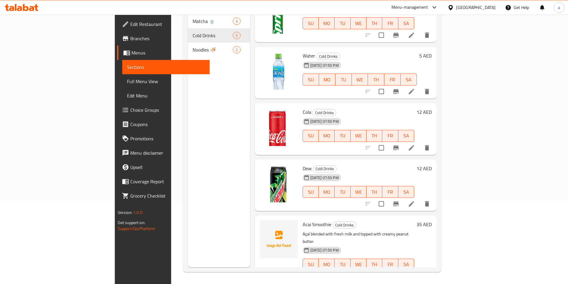
click at [419, 198] on li at bounding box center [411, 203] width 17 height 11
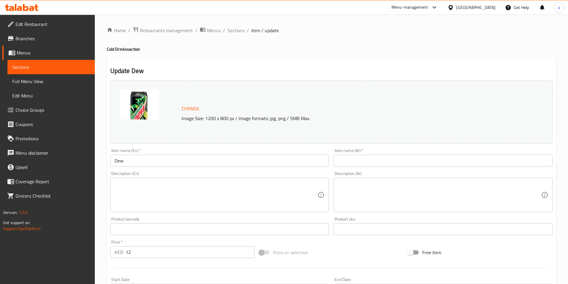
click at [385, 160] on input "text" at bounding box center [442, 161] width 219 height 12
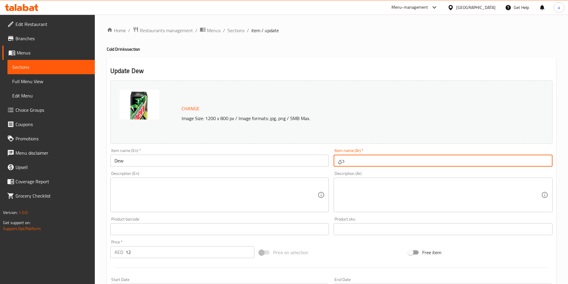
type input "د"
click at [362, 159] on input "ماونتن" at bounding box center [442, 161] width 219 height 12
paste input "ديو"
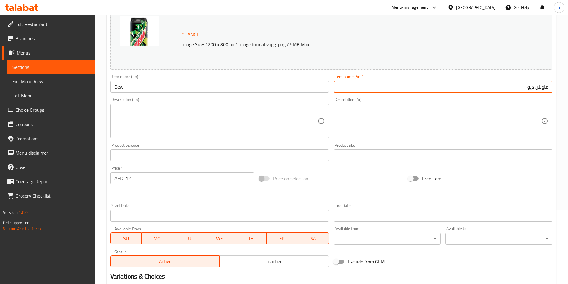
scroll to position [146, 0]
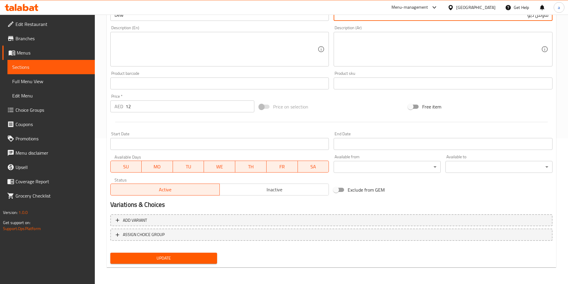
type input "ماونتن ديو"
click at [151, 255] on span "Update" at bounding box center [163, 257] width 97 height 7
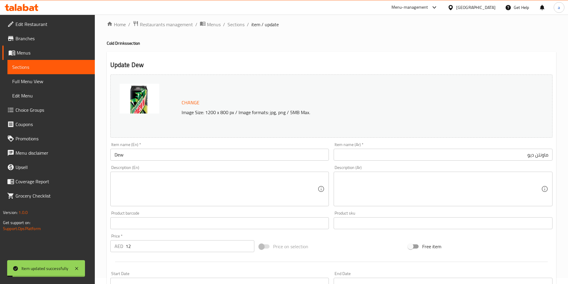
scroll to position [0, 0]
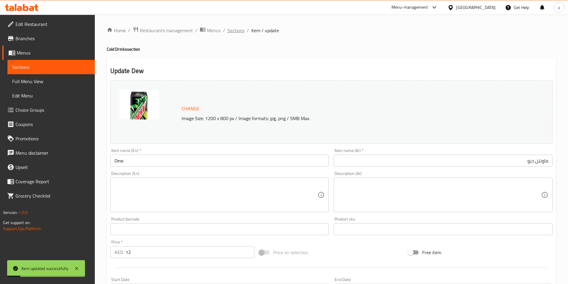
click at [235, 34] on span "Sections" at bounding box center [235, 30] width 17 height 7
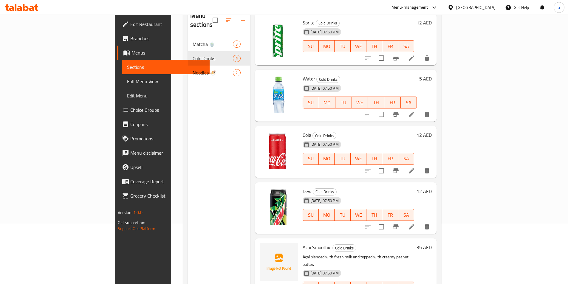
scroll to position [83, 0]
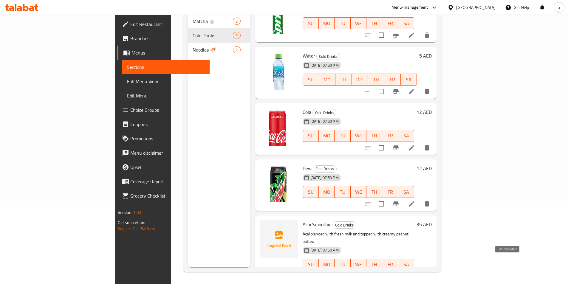
click at [400, 273] on icon at bounding box center [396, 276] width 7 height 7
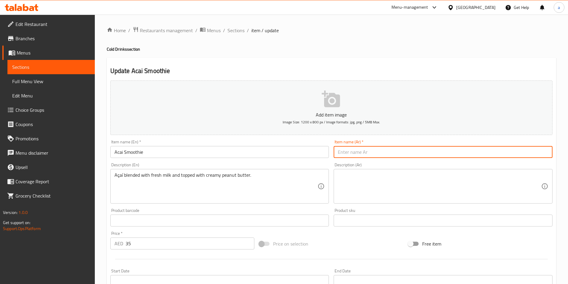
click at [388, 157] on input "text" at bounding box center [442, 152] width 219 height 12
paste input "أكاي"
type input "أكاي سموزي"
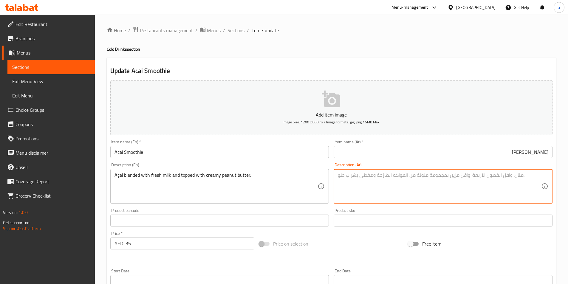
click at [379, 183] on textarea at bounding box center [439, 186] width 203 height 28
paste textarea "أكاي"
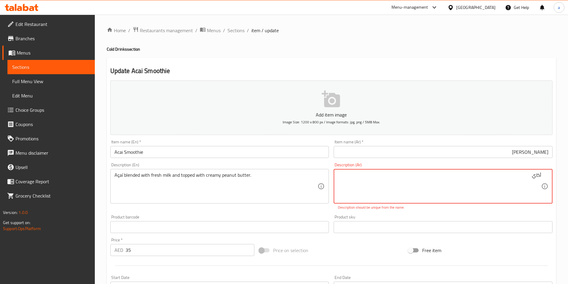
click at [518, 175] on textarea "أكاي" at bounding box center [439, 186] width 203 height 28
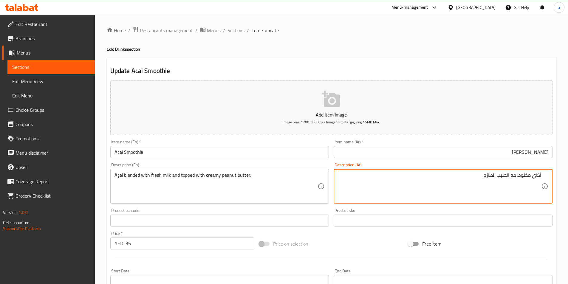
click at [477, 177] on textarea "أكاي مخلوط مع الحليب الطازج" at bounding box center [439, 186] width 203 height 28
paste textarea "زبدة فول سوداني"
type textarea "أكاي مخلوط مع الحليب الطازج مغطي بزبدة فول سوداني الكريمي"
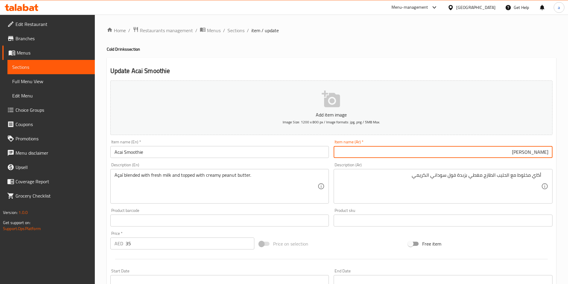
drag, startPoint x: 521, startPoint y: 152, endPoint x: 537, endPoint y: 156, distance: 15.7
click at [537, 156] on input "أكاي سموزي" at bounding box center [442, 152] width 219 height 12
paste input "text"
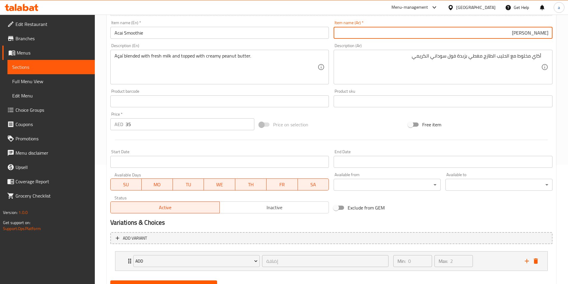
scroll to position [147, 0]
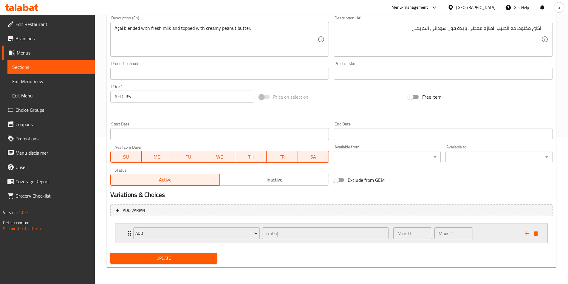
click at [131, 231] on div "Add إضافة ​" at bounding box center [261, 233] width 262 height 19
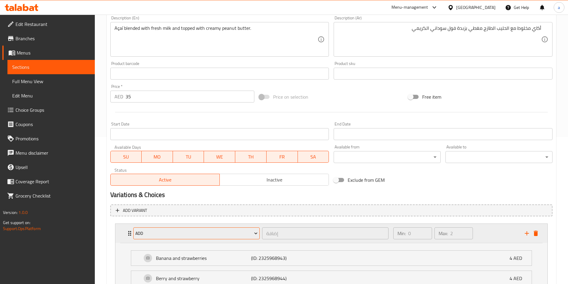
scroll to position [200, 0]
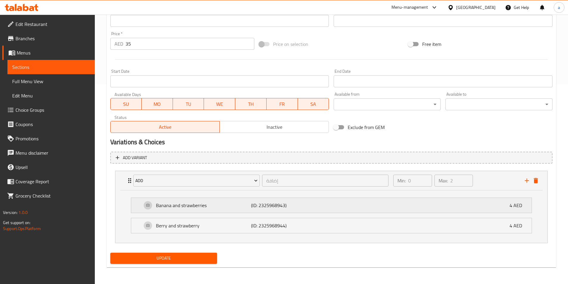
click at [165, 208] on p "Banana and strawberries" at bounding box center [203, 205] width 95 height 7
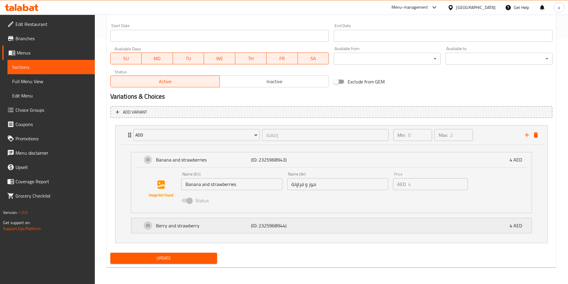
click at [189, 225] on p "Berry and strawberry" at bounding box center [203, 225] width 95 height 7
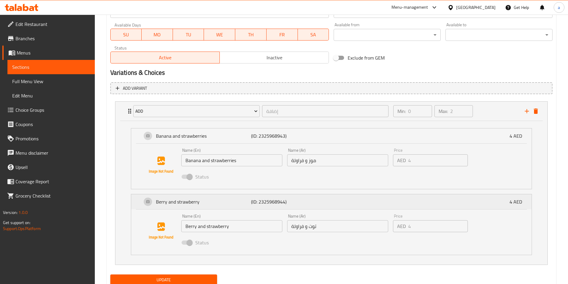
scroll to position [291, 0]
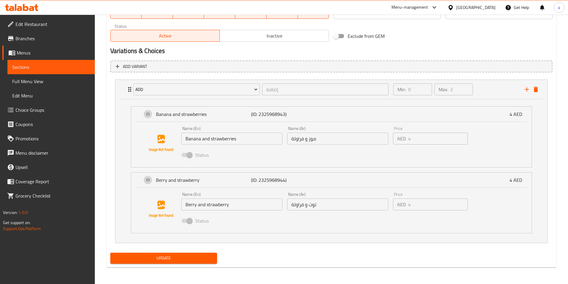
type input "أكاي سموثي"
click at [185, 257] on span "Update" at bounding box center [163, 257] width 97 height 7
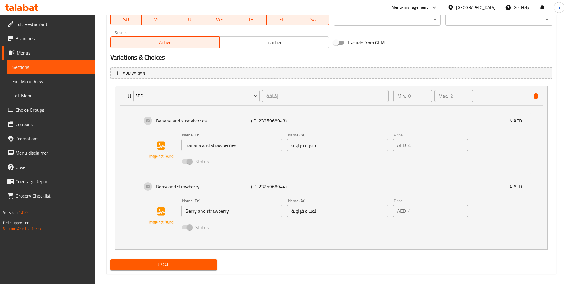
scroll to position [34, 0]
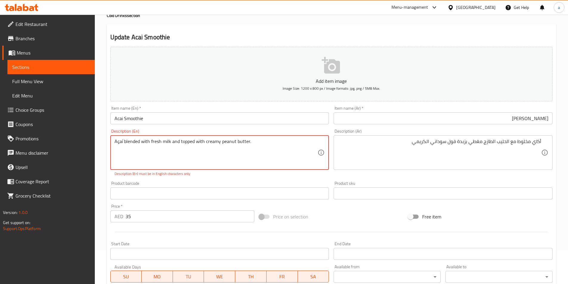
drag, startPoint x: 114, startPoint y: 141, endPoint x: 282, endPoint y: 135, distance: 167.5
click at [282, 135] on div "Description (En) Açaí blended with fresh milk and topped with creamy peanut but…" at bounding box center [219, 152] width 219 height 47
click at [248, 146] on textarea "Açaí blended with fresh milk and topped with creamy peanut butter." at bounding box center [215, 153] width 203 height 28
click at [257, 142] on textarea "Açaí blended with fresh milk and topped with creamy peanut butter." at bounding box center [215, 153] width 203 height 28
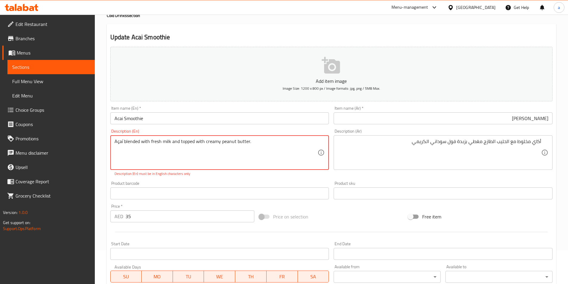
click at [257, 142] on textarea "Açaí blended with fresh milk and topped with creamy peanut butter." at bounding box center [215, 153] width 203 height 28
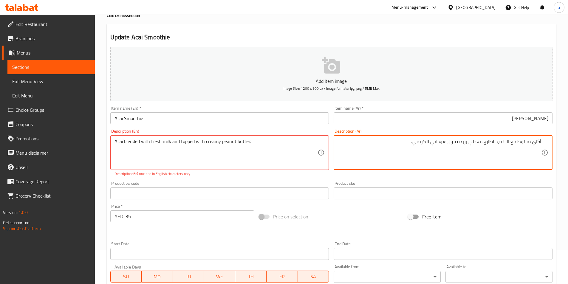
type textarea "أكاي مخلوط مع الحليب الطازج مغطي بزبدة فول سوداني الكريمي."
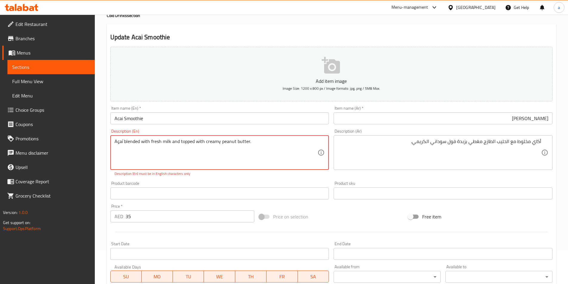
drag, startPoint x: 261, startPoint y: 139, endPoint x: 34, endPoint y: 133, distance: 227.4
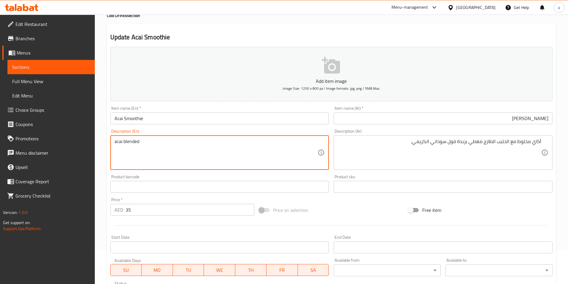
drag, startPoint x: 160, startPoint y: 141, endPoint x: 73, endPoint y: 130, distance: 88.0
click at [73, 130] on div "Edit Restaurant Branches Menus Sections Full Menu View Edit Menu Choice Groups …" at bounding box center [284, 261] width 568 height 560
paste textarea "Açaí"
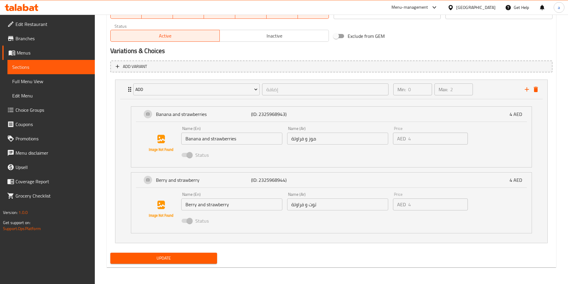
type textarea "Açaí blended with fresh milk and topped with creamy peanut butter."
click at [154, 258] on span "Update" at bounding box center [163, 257] width 97 height 7
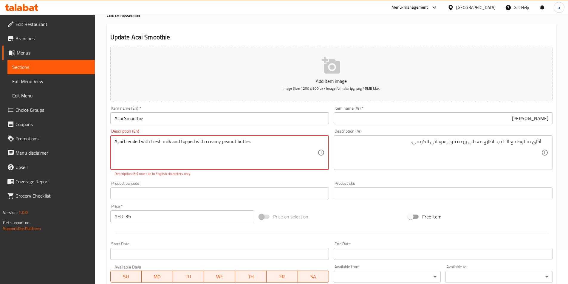
click at [118, 142] on textarea "Açaí blended with fresh milk and topped with creamy peanut butter." at bounding box center [215, 153] width 203 height 28
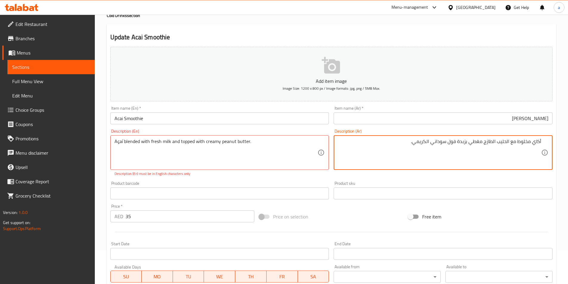
drag, startPoint x: 402, startPoint y: 143, endPoint x: 552, endPoint y: 138, distance: 150.5
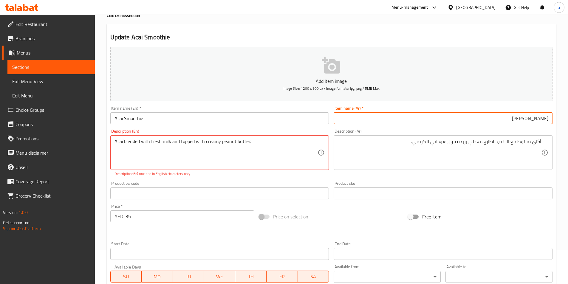
drag, startPoint x: 523, startPoint y: 117, endPoint x: 572, endPoint y: 122, distance: 48.5
click at [567, 122] on html "​ Menu-management United Arab Emirates Get Help a Edit Restaurant Branches Menu…" at bounding box center [284, 108] width 568 height 284
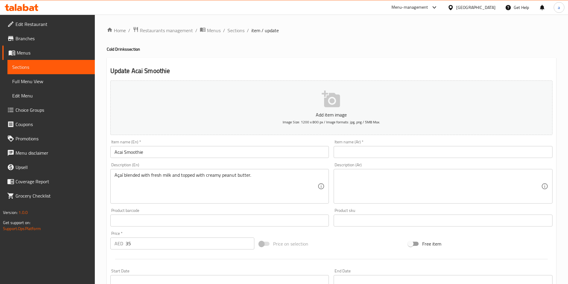
click at [351, 156] on input "text" at bounding box center [442, 152] width 219 height 12
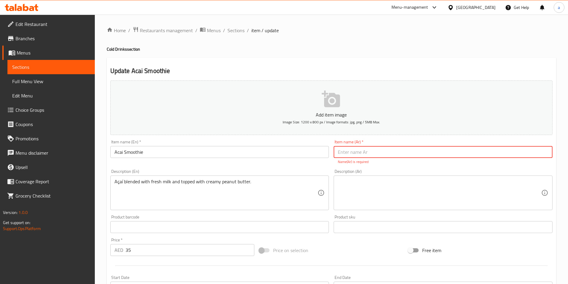
click at [438, 150] on input "text" at bounding box center [442, 152] width 219 height 12
paste input "أكاي سموثي"
type input "أكاي سموثي"
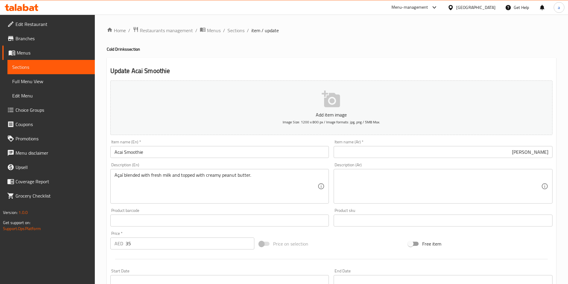
click at [434, 181] on textarea at bounding box center [439, 186] width 203 height 28
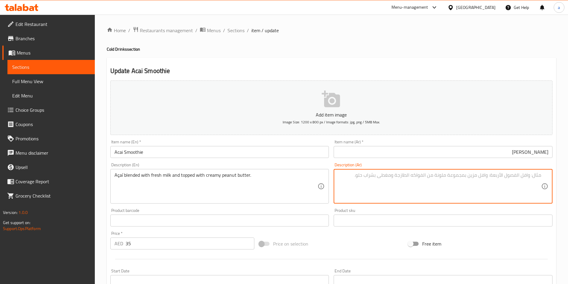
paste textarea "أكاي مخلوط مع الحليب الطازج مغطي بزبدة فول سوداني الكريمي."
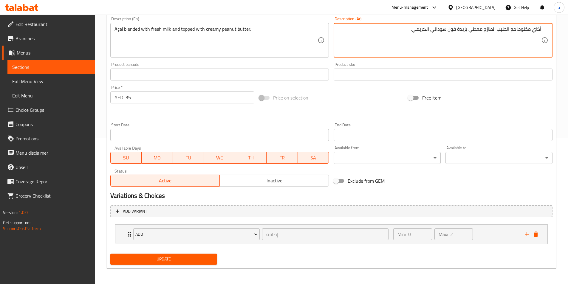
scroll to position [147, 0]
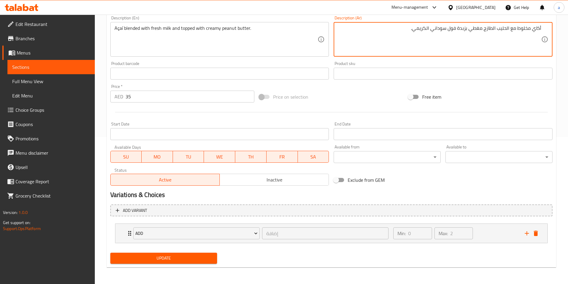
type textarea "أكاي مخلوط مع الحليب الطازج مغطي بزبدة فول سوداني الكريمي."
click at [154, 258] on span "Update" at bounding box center [163, 257] width 97 height 7
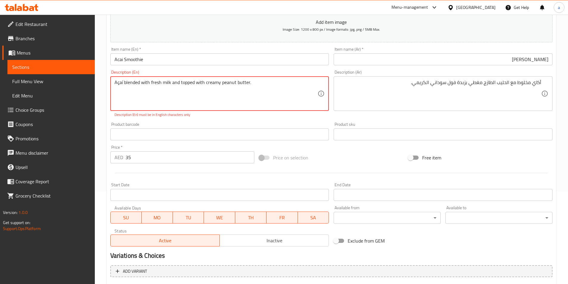
scroll to position [87, 0]
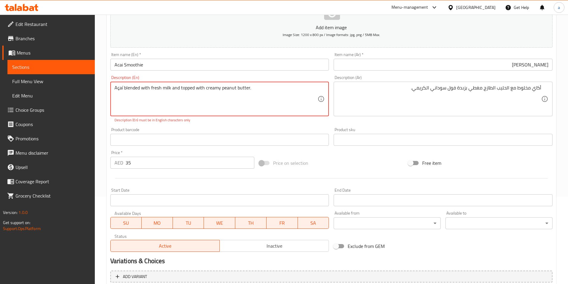
click at [202, 101] on textarea "Açaí blended with fresh milk and topped with creamy peanut butter." at bounding box center [215, 99] width 203 height 28
click at [119, 91] on textarea "Açaí blended with fresh milk and topped with creamy peanut butter." at bounding box center [215, 99] width 203 height 28
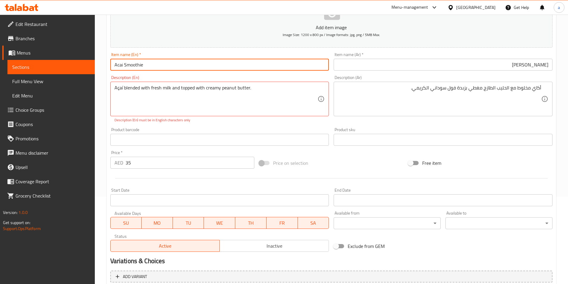
drag, startPoint x: 114, startPoint y: 63, endPoint x: 122, endPoint y: 67, distance: 8.7
click at [122, 67] on input "Acai Smoothie" at bounding box center [219, 65] width 219 height 12
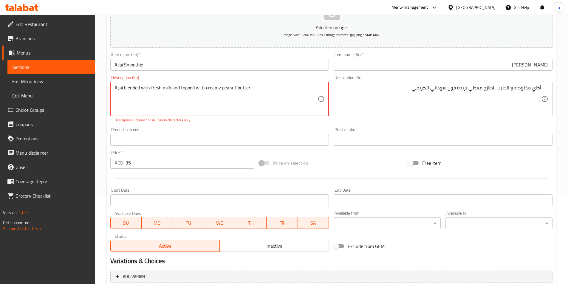
drag, startPoint x: 114, startPoint y: 89, endPoint x: 123, endPoint y: 90, distance: 8.7
click at [123, 90] on textarea "Açaí blended with fresh milk and topped with creamy peanut butter." at bounding box center [215, 99] width 203 height 28
paste textarea "cai"
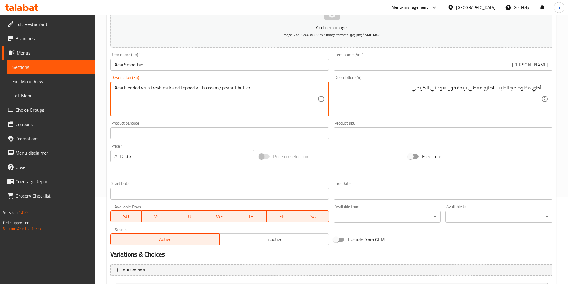
scroll to position [147, 0]
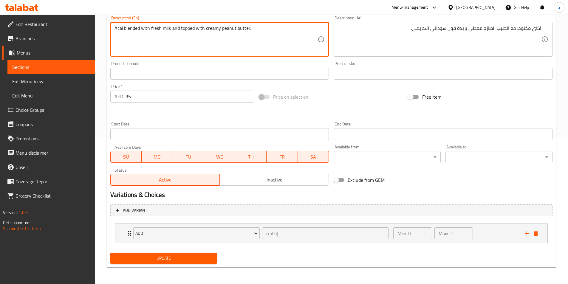
type textarea "Acai blended with fresh milk and topped with creamy peanut butter."
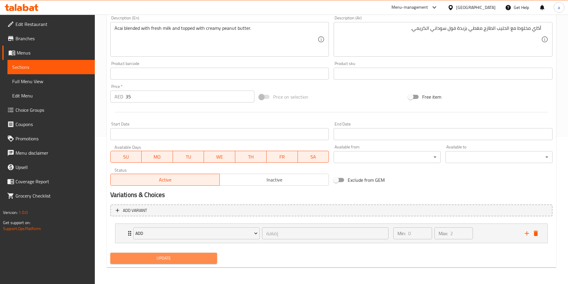
click at [167, 260] on span "Update" at bounding box center [163, 257] width 97 height 7
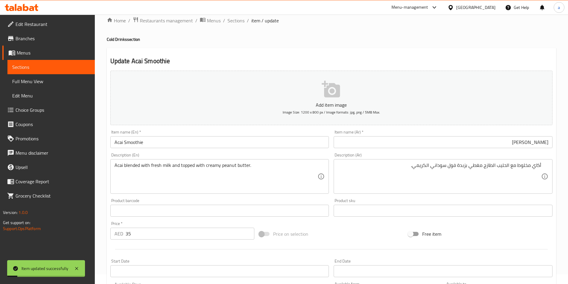
scroll to position [0, 0]
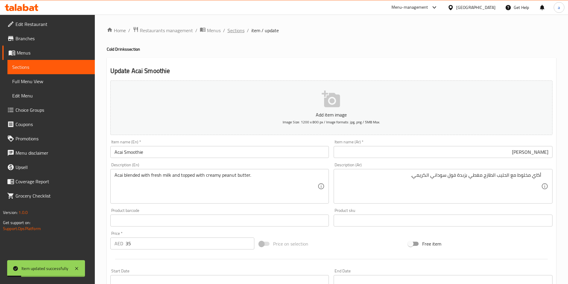
click at [229, 29] on span "Sections" at bounding box center [235, 30] width 17 height 7
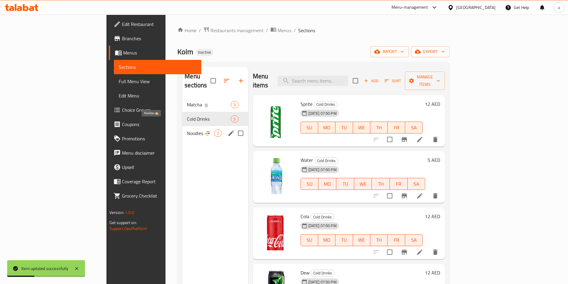
click at [187, 130] on span "Noodles 🍜" at bounding box center [200, 133] width 27 height 7
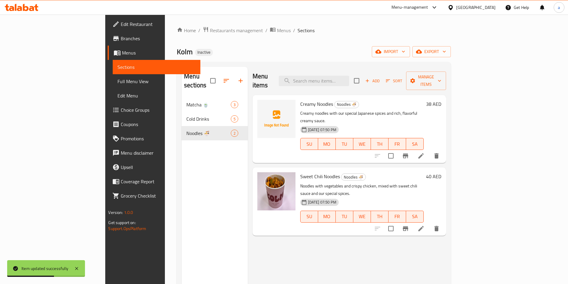
click at [429, 150] on li at bounding box center [420, 155] width 17 height 11
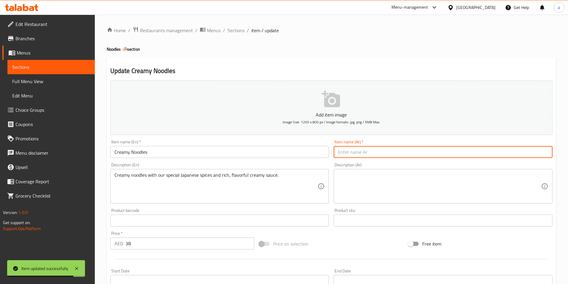
click at [446, 146] on input "text" at bounding box center [442, 152] width 219 height 12
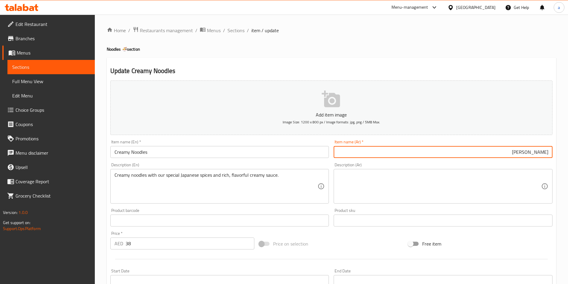
type input "كريمي نودلز"
click at [447, 178] on textarea at bounding box center [439, 186] width 203 height 28
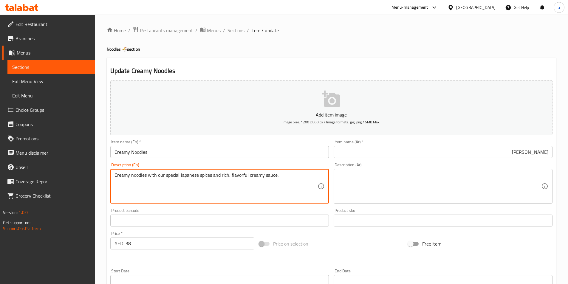
drag, startPoint x: 115, startPoint y: 175, endPoint x: 306, endPoint y: 182, distance: 190.8
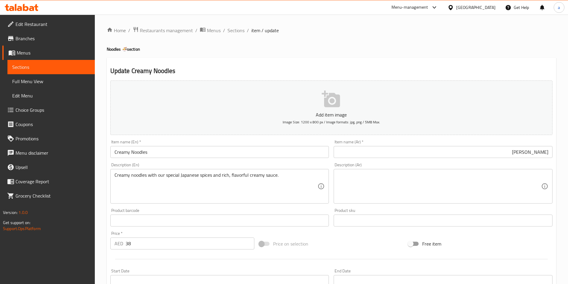
click at [414, 182] on textarea at bounding box center [439, 186] width 203 height 28
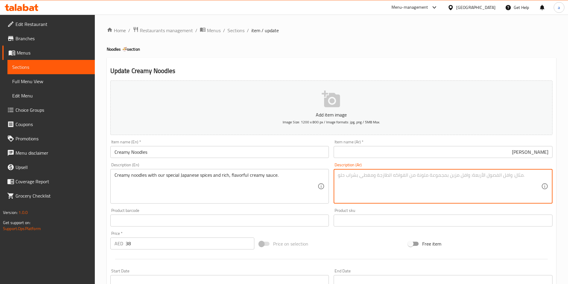
paste textarea "نودلز كريمية مع بهاراتنا اليابانية الخاصة وصلصة كريمية غنية ولذيذة."
click at [433, 173] on textarea "نودلز كريمية مع بهاراتنا اليابانية الخاصة وصلصة كريمية غنية ولذيذة." at bounding box center [439, 186] width 203 height 28
click at [517, 176] on textarea "نودلز كريمية مع بهاراتنا اليابانية السبيشيال وصلصة كريمي غنية ولذيذة." at bounding box center [439, 186] width 203 height 28
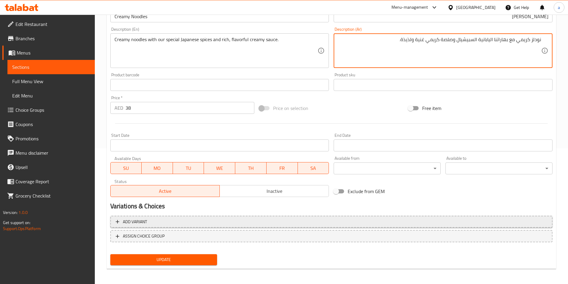
scroll to position [137, 0]
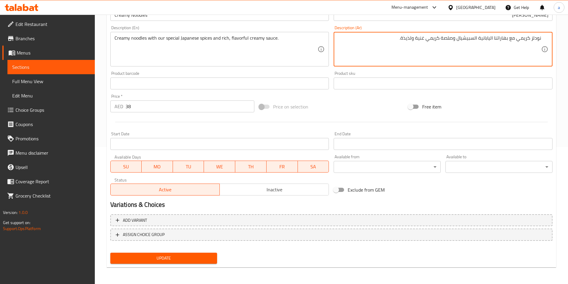
type textarea "نودلز كريمي مع بهاراتنا اليابانية السبيشيال وصلصة كريمي غنية ولذيذة."
click at [173, 256] on span "Update" at bounding box center [163, 257] width 97 height 7
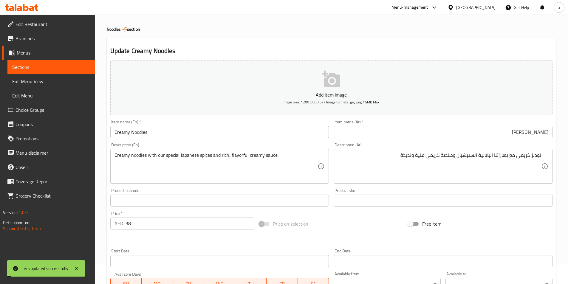
scroll to position [0, 0]
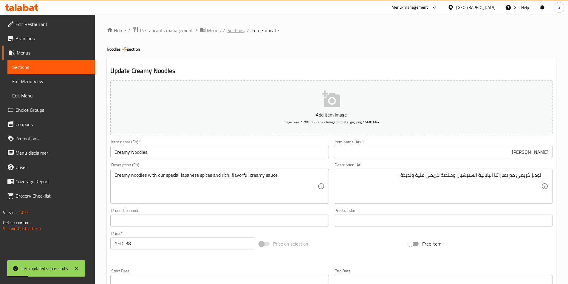
click at [228, 30] on span "Sections" at bounding box center [235, 30] width 17 height 7
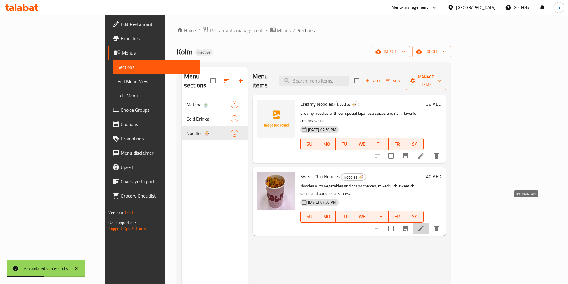
click at [424, 225] on icon at bounding box center [420, 228] width 7 height 7
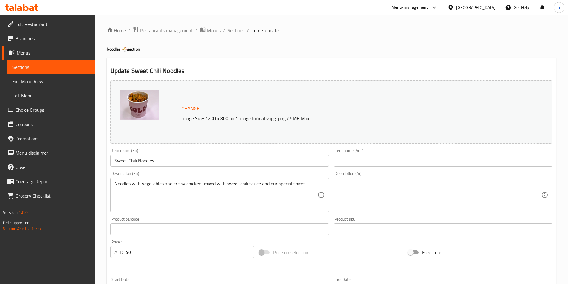
click at [398, 157] on input "text" at bounding box center [442, 161] width 219 height 12
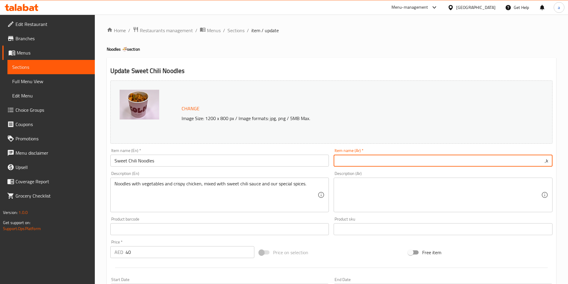
type input "k"
type input "نودلز سويت شيلي"
click at [397, 203] on textarea at bounding box center [439, 195] width 203 height 28
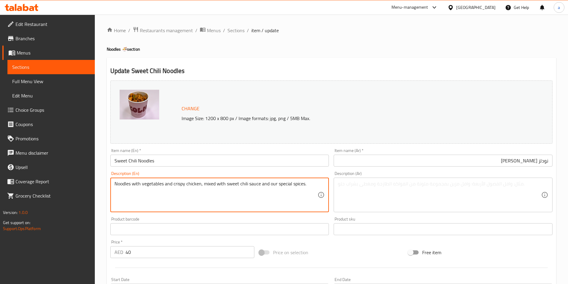
drag, startPoint x: 114, startPoint y: 184, endPoint x: 327, endPoint y: 203, distance: 214.2
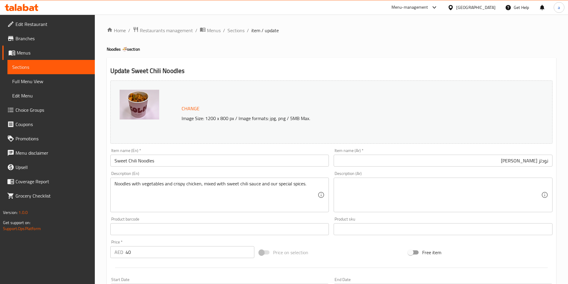
click at [397, 197] on textarea at bounding box center [439, 195] width 203 height 28
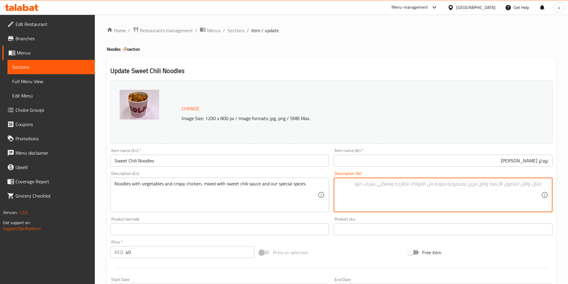
paste textarea "نودلز مع الخضار والدجاج المقرمش، ممزوجة بصلصة الفلفل الحلو والتوابل الخاصة بنا."
drag, startPoint x: 418, startPoint y: 185, endPoint x: 438, endPoint y: 188, distance: 20.2
click at [438, 188] on textarea "نودلز مع الخضار والدجاج المقرمش، ممزوجة بصلصة الفلفل الحلو والتوابل الخاصة بنا." at bounding box center [439, 195] width 203 height 28
drag, startPoint x: 442, startPoint y: 185, endPoint x: 451, endPoint y: 186, distance: 8.7
click at [451, 186] on textarea "نودلز مع الخضار والدجاج المقرمش، ممزوجة بصلصة السويت شيلي والتوابل الخاصة بنا." at bounding box center [439, 195] width 203 height 28
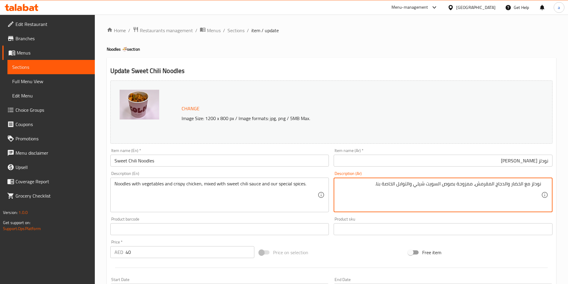
click at [397, 184] on textarea "نودلز مع الخضار والدجاج المقرمش، ممزوجة بصوص السويت شيلي والتوابل الخاصة بنا." at bounding box center [439, 195] width 203 height 28
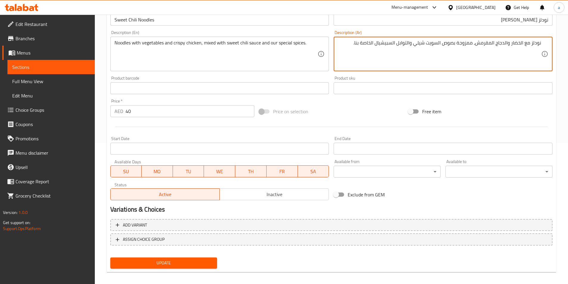
scroll to position [146, 0]
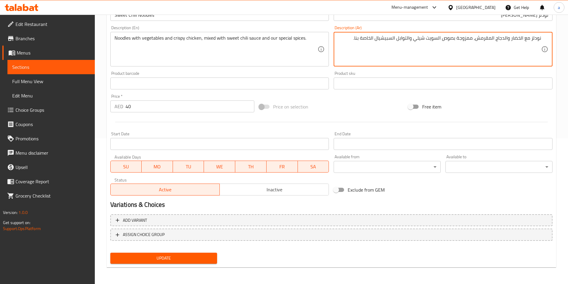
type textarea "نودلز مع الخضار والدجاج المقرمش، ممزوجة بصوص السويت شيلي والتوابل السبيشيال الخ…"
click at [210, 258] on span "Update" at bounding box center [163, 257] width 97 height 7
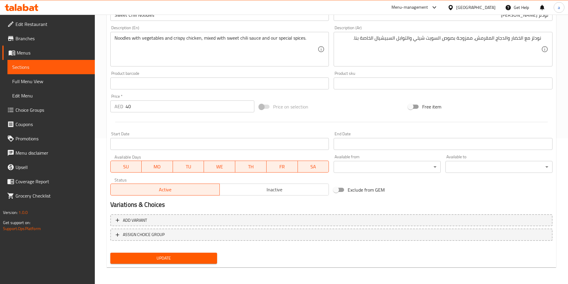
click at [146, 254] on button "Update" at bounding box center [163, 258] width 107 height 11
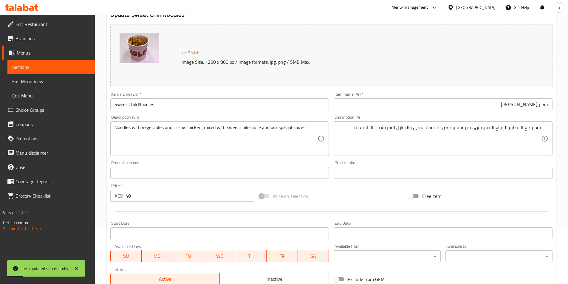
scroll to position [0, 0]
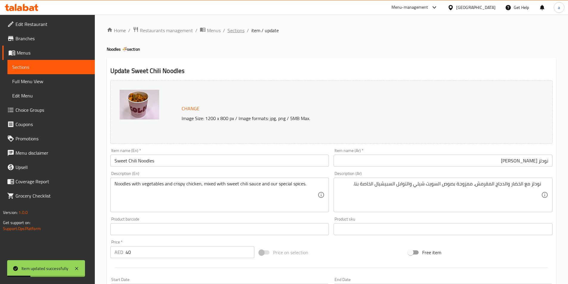
click at [231, 28] on span "Sections" at bounding box center [235, 30] width 17 height 7
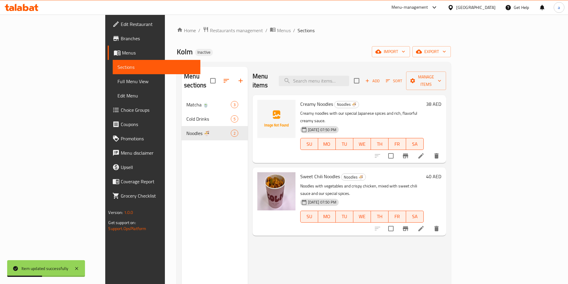
click at [117, 85] on span "Full Menu View" at bounding box center [156, 81] width 78 height 7
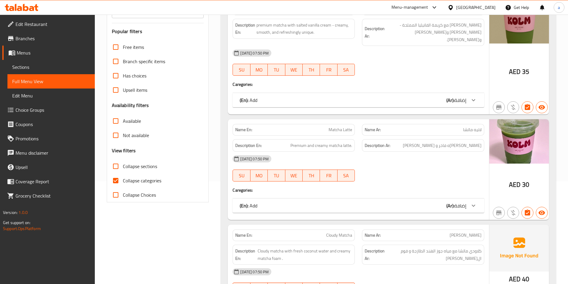
scroll to position [179, 0]
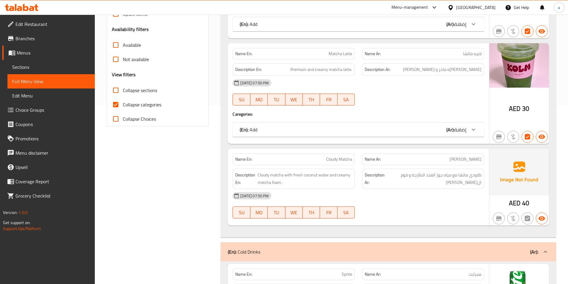
click at [151, 107] on span "Collapse categories" at bounding box center [142, 104] width 38 height 7
click at [123, 107] on input "Collapse categories" at bounding box center [115, 104] width 14 height 14
checkbox input "false"
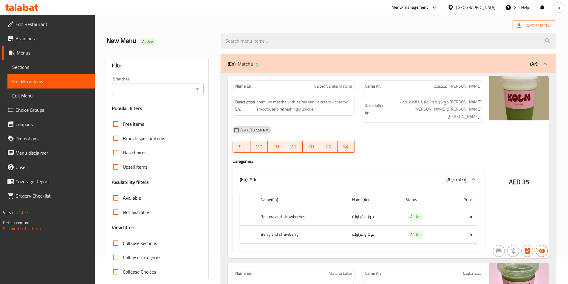
scroll to position [0, 0]
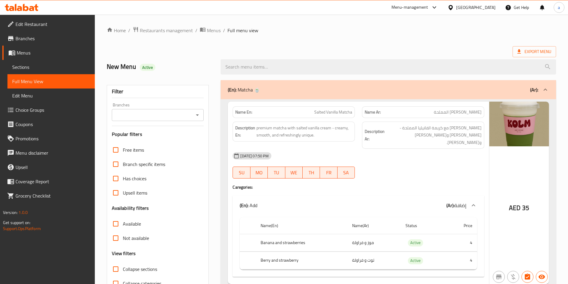
click at [22, 70] on span "Sections" at bounding box center [51, 66] width 78 height 7
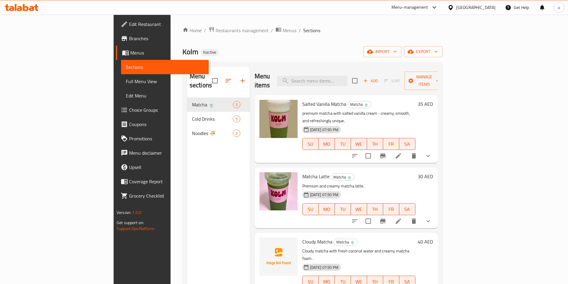
scroll to position [60, 0]
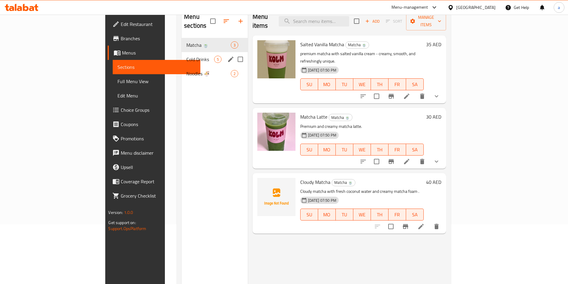
click at [186, 56] on span "Cold Drinks" at bounding box center [199, 59] width 27 height 7
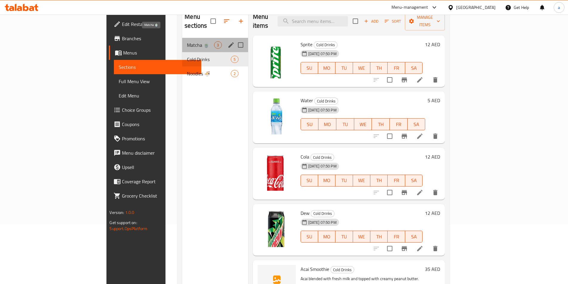
click at [187, 41] on span "Matcha 🍵" at bounding box center [200, 44] width 27 height 7
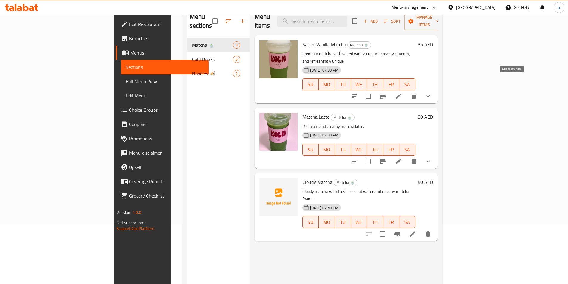
click at [402, 93] on icon at bounding box center [397, 96] width 7 height 7
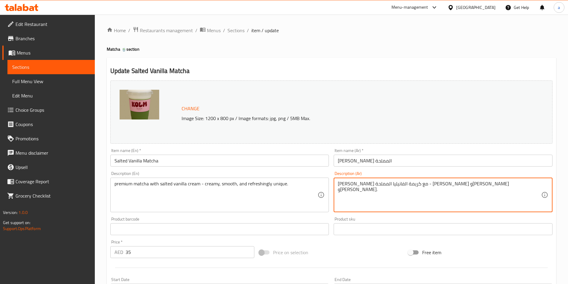
click at [352, 185] on textarea "ماتشا بريميم مع كريمة الفانيليا المملحة - كريمي وناعمة وفريد منعش." at bounding box center [439, 195] width 203 height 28
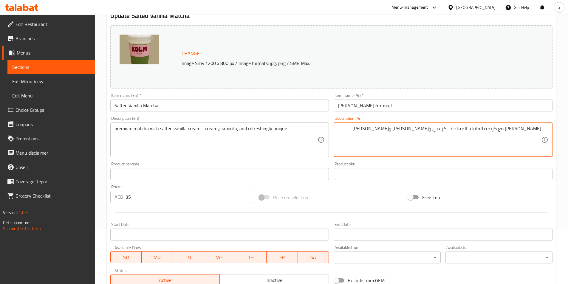
scroll to position [149, 0]
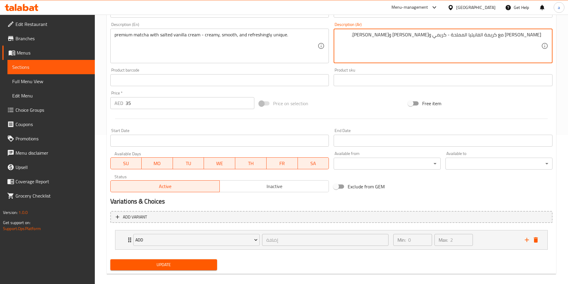
type textarea "ماتشا بريميم مع كريمة الفانيليا المملحة - كريمي وناعمة وفريدة منعشة."
click at [197, 271] on div "Update" at bounding box center [164, 265] width 112 height 16
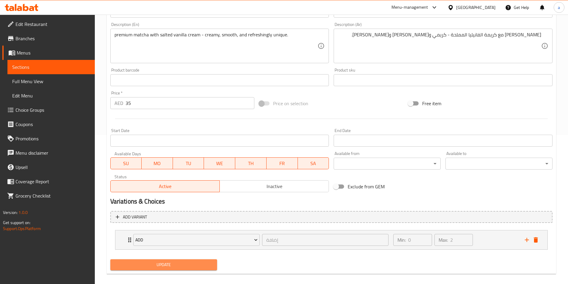
click at [192, 266] on span "Update" at bounding box center [163, 264] width 97 height 7
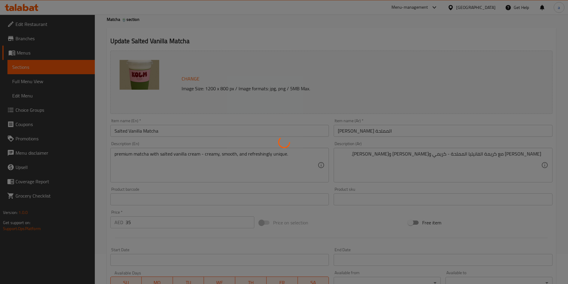
scroll to position [0, 0]
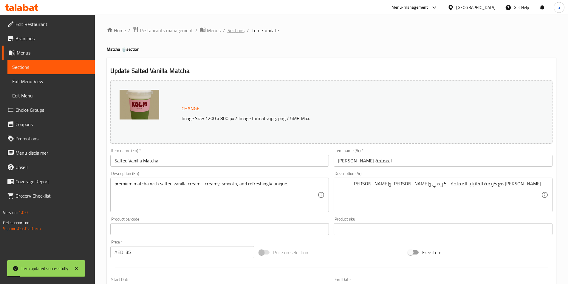
click at [234, 29] on span "Sections" at bounding box center [235, 30] width 17 height 7
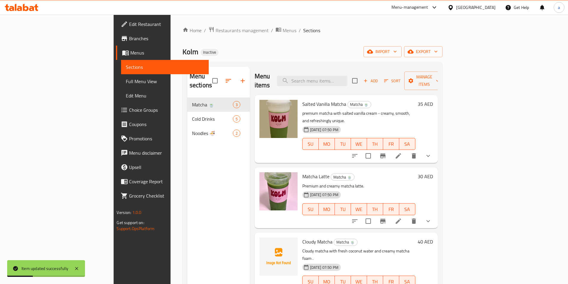
click at [126, 80] on span "Full Menu View" at bounding box center [165, 81] width 78 height 7
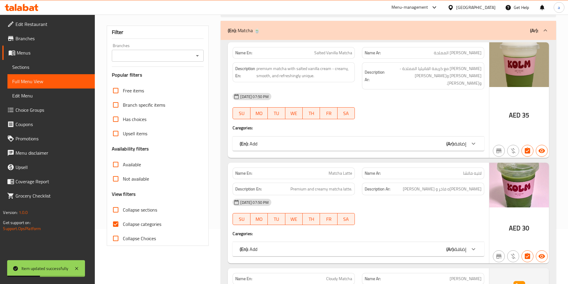
scroll to position [60, 0]
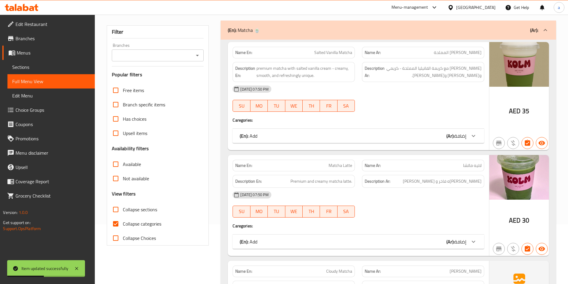
click at [133, 223] on span "Collapse categories" at bounding box center [142, 223] width 38 height 7
click at [123, 223] on input "Collapse categories" at bounding box center [115, 224] width 14 height 14
checkbox input "false"
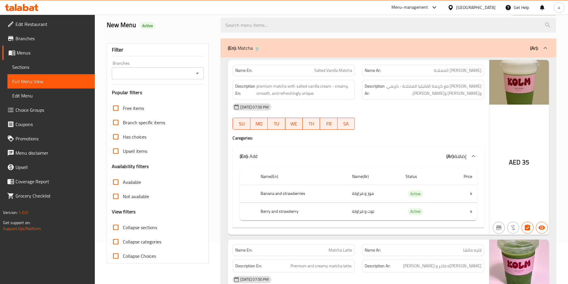
scroll to position [0, 0]
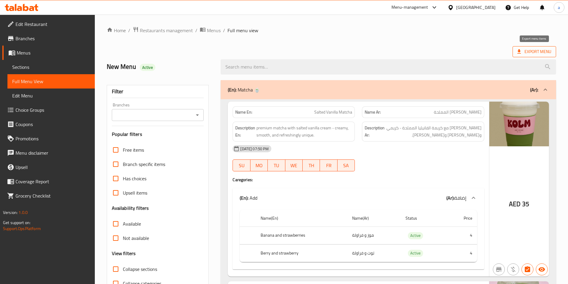
click at [520, 53] on icon at bounding box center [519, 52] width 6 height 6
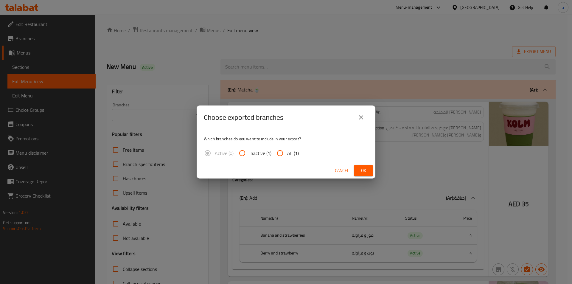
click at [276, 154] on input "All (1)" at bounding box center [280, 153] width 14 height 14
radio input "true"
click at [367, 172] on span "Ok" at bounding box center [364, 170] width 10 height 7
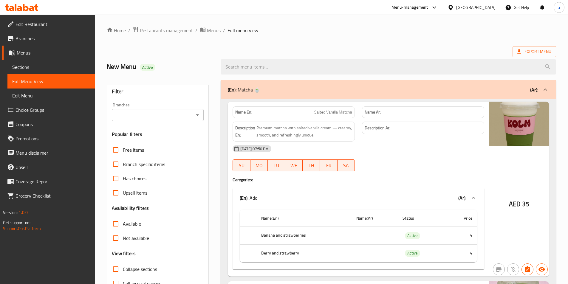
scroll to position [739, 0]
